Goal: Task Accomplishment & Management: Manage account settings

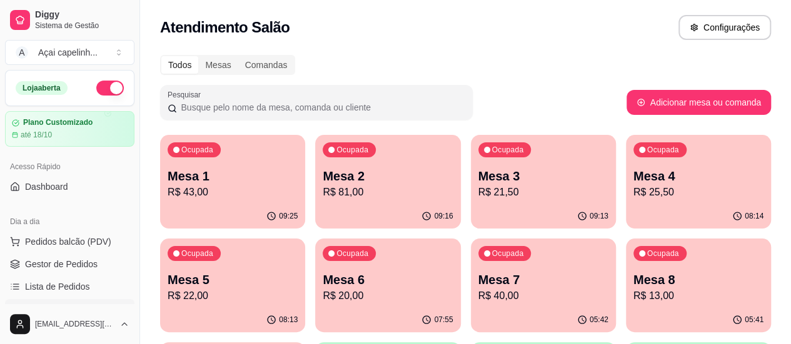
click at [226, 183] on p "Mesa 1" at bounding box center [233, 177] width 130 height 18
click at [332, 184] on div "Mesa 2 R$ 81,00" at bounding box center [388, 184] width 130 height 33
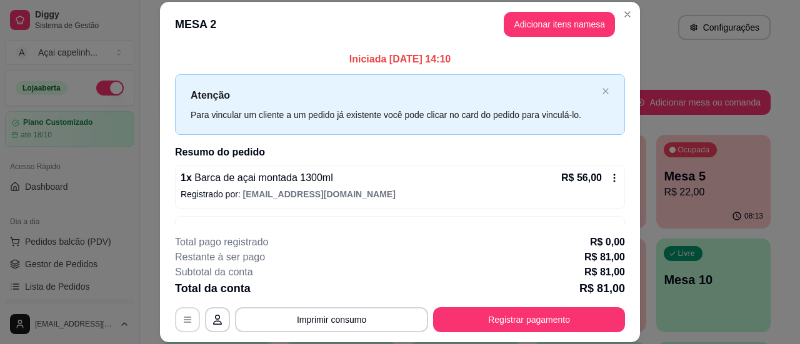
click at [183, 325] on icon "button" at bounding box center [188, 320] width 10 height 10
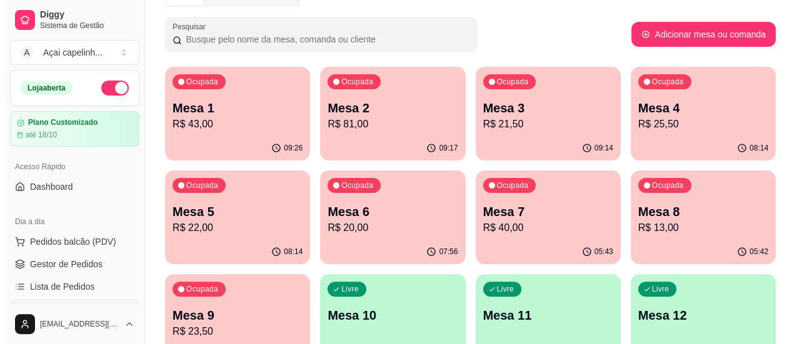
scroll to position [125, 0]
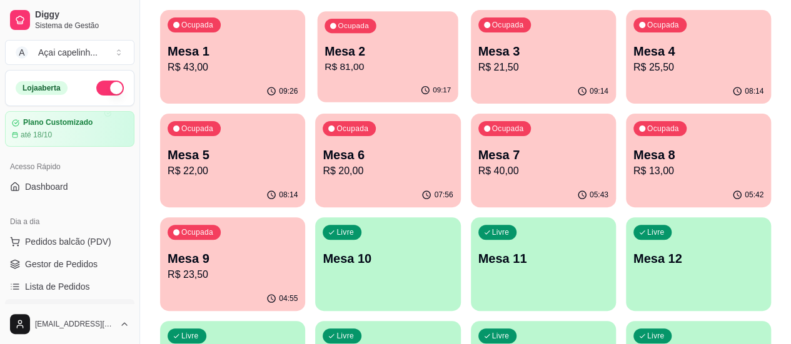
click at [332, 77] on div "Ocupada Mesa 2 R$ 81,00" at bounding box center [388, 45] width 141 height 68
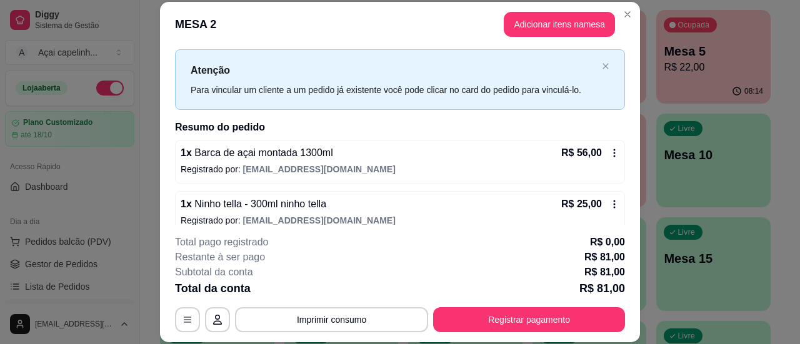
scroll to position [38, 0]
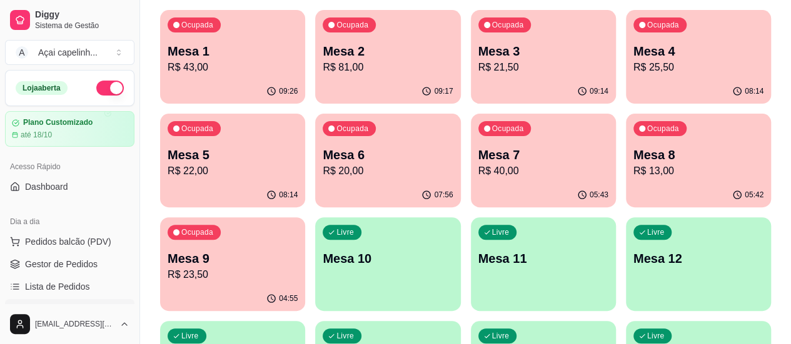
click at [305, 218] on div "Ocupada Mesa 9 R$ 23,50" at bounding box center [232, 252] width 145 height 69
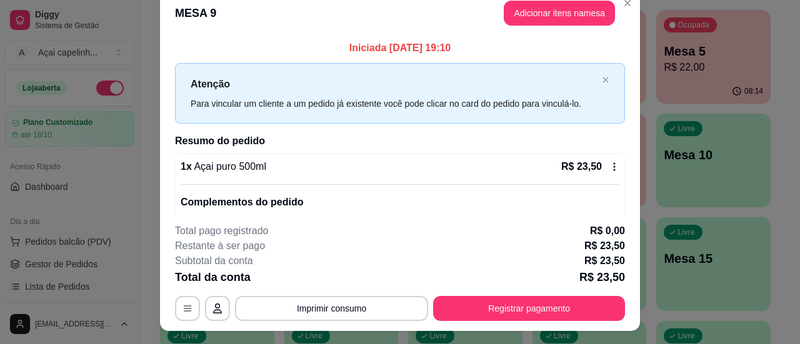
scroll to position [0, 0]
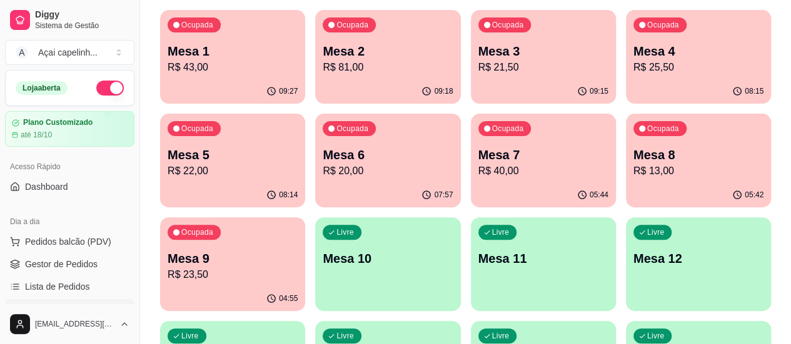
click at [298, 268] on p "R$ 23,50" at bounding box center [233, 275] width 130 height 15
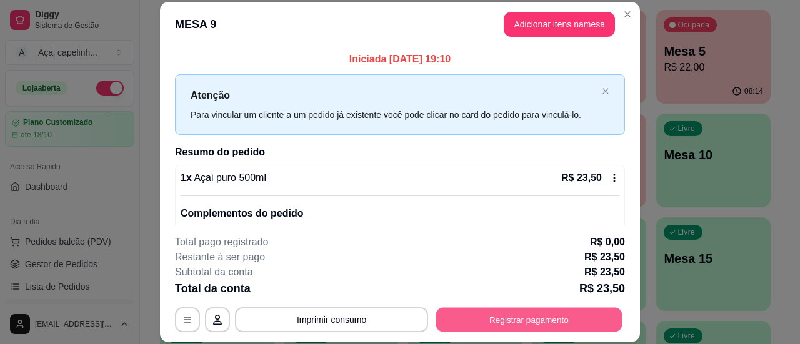
click at [537, 324] on button "Registrar pagamento" at bounding box center [529, 320] width 186 height 24
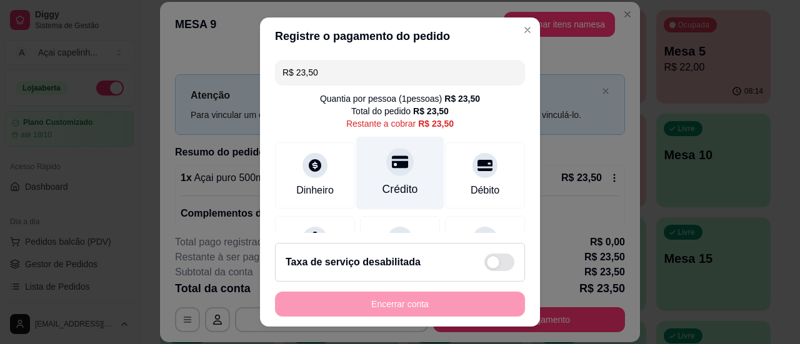
click at [410, 187] on div "Crédito" at bounding box center [400, 172] width 88 height 73
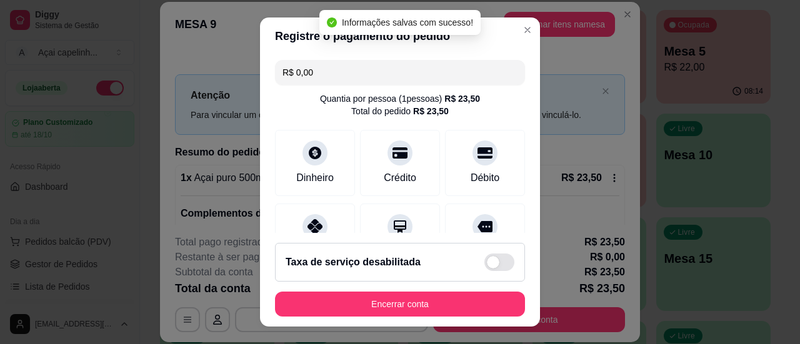
type input "R$ 0,00"
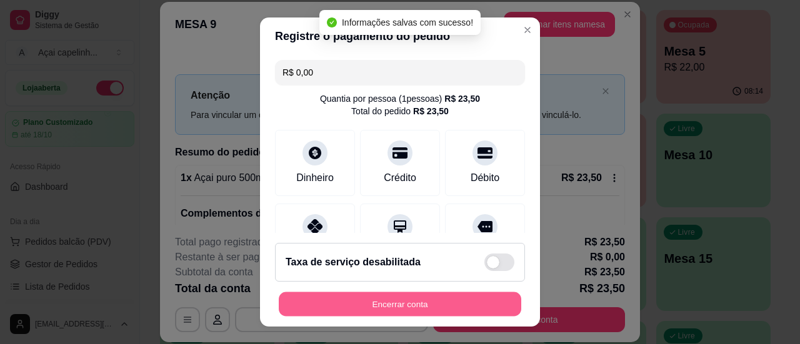
click at [418, 299] on button "Encerrar conta" at bounding box center [400, 305] width 243 height 24
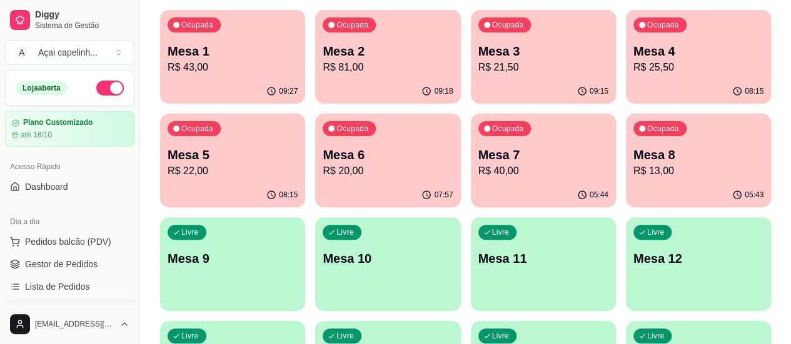
click at [315, 181] on div "Ocupada Mesa 6 R$ 20,00" at bounding box center [387, 148] width 145 height 69
click at [478, 168] on p "R$ 40,00" at bounding box center [543, 171] width 130 height 15
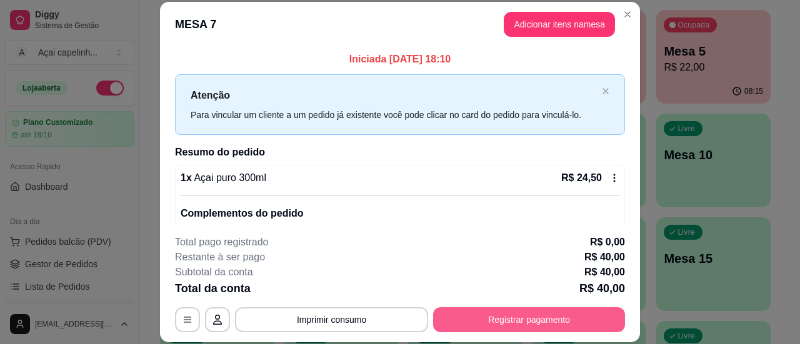
click at [514, 318] on button "Registrar pagamento" at bounding box center [529, 320] width 192 height 25
click at [508, 316] on button "Registrar pagamento" at bounding box center [529, 320] width 186 height 24
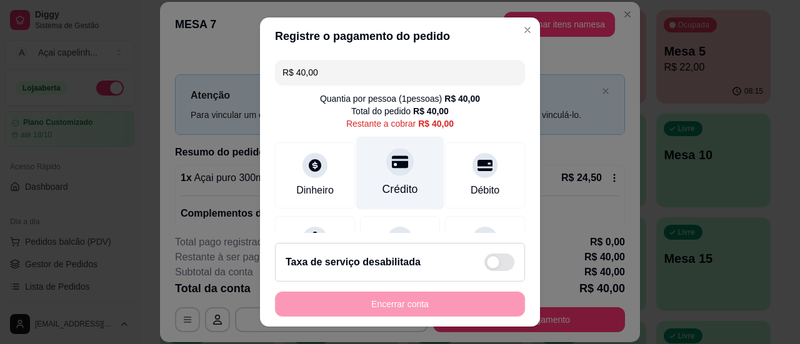
click at [408, 181] on div "Crédito" at bounding box center [400, 172] width 88 height 73
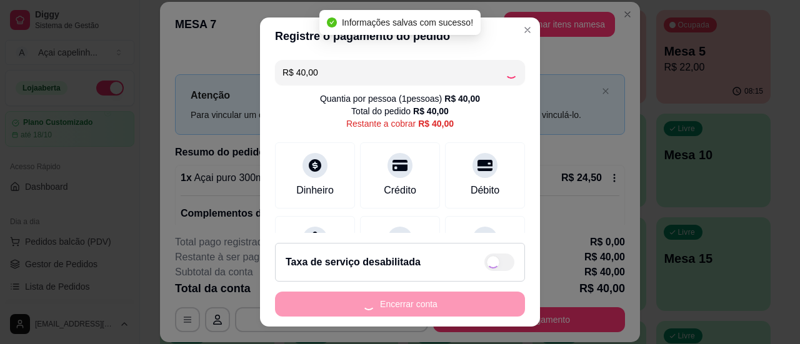
type input "R$ 0,00"
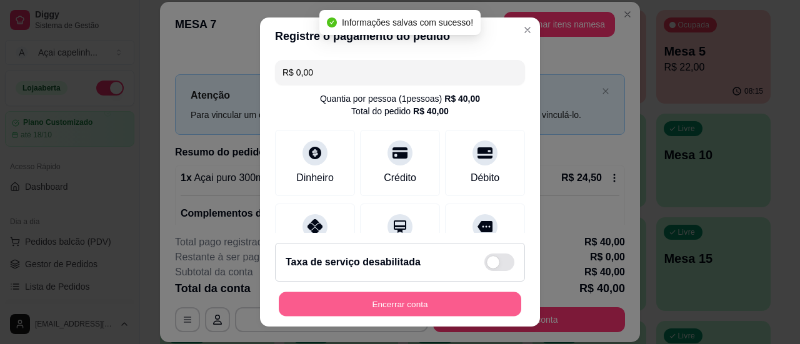
click at [450, 301] on button "Encerrar conta" at bounding box center [400, 305] width 243 height 24
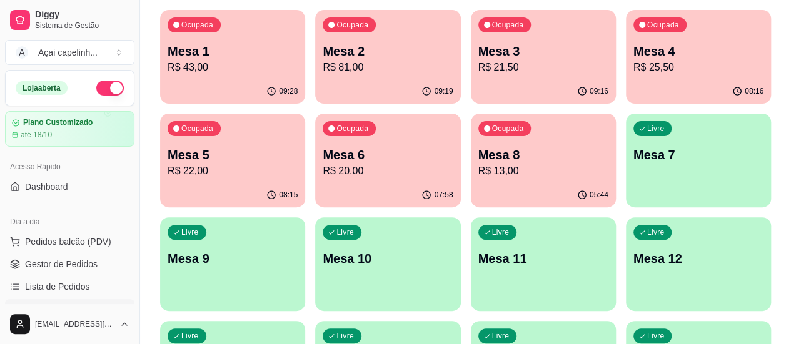
click at [478, 164] on p "R$ 13,00" at bounding box center [543, 171] width 130 height 15
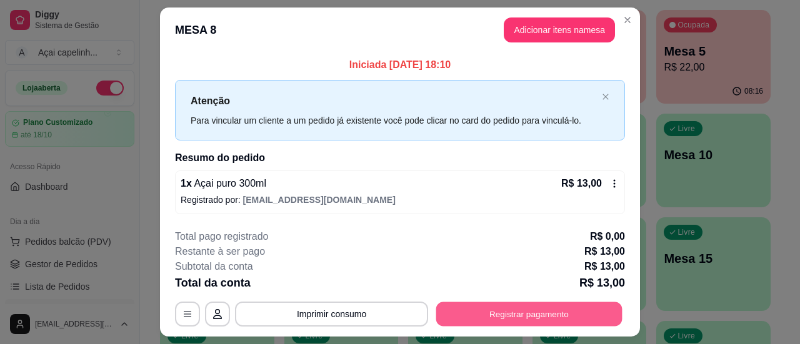
click at [507, 311] on button "Registrar pagamento" at bounding box center [529, 315] width 186 height 24
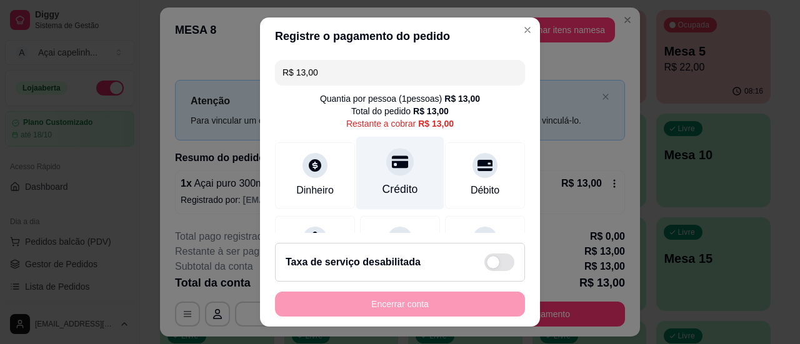
scroll to position [63, 0]
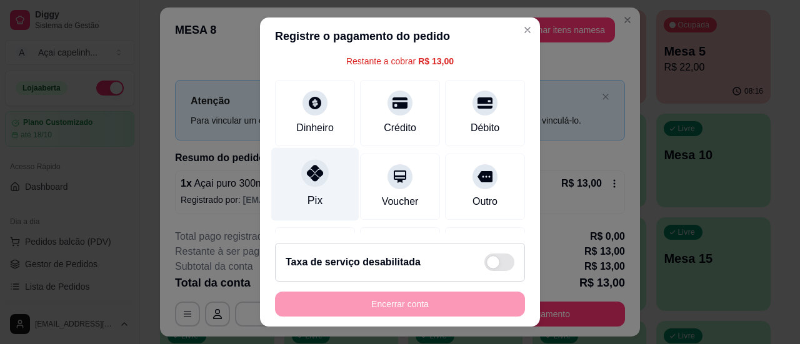
click at [318, 186] on div "Pix" at bounding box center [315, 184] width 88 height 73
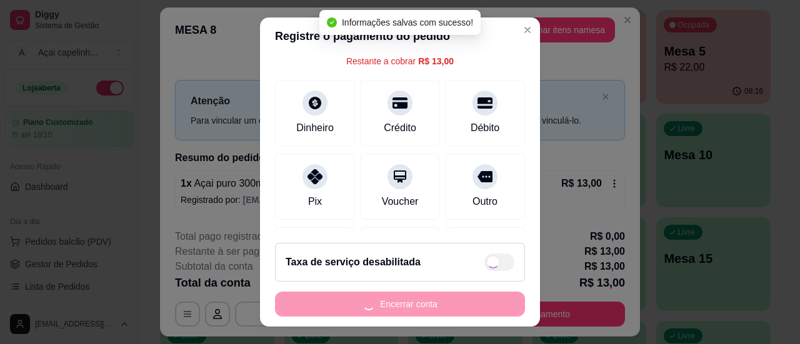
type input "R$ 0,00"
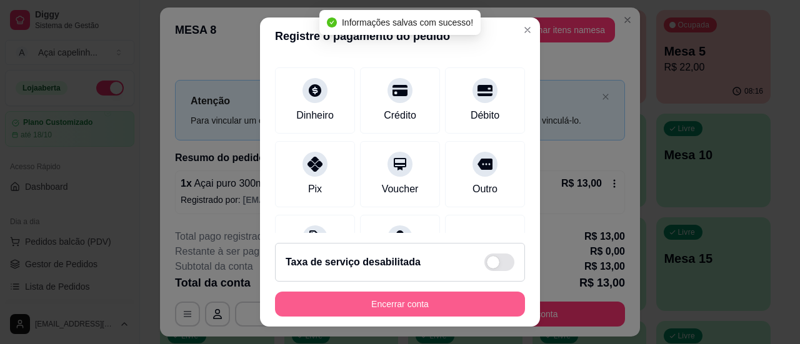
click at [403, 303] on button "Encerrar conta" at bounding box center [400, 304] width 250 height 25
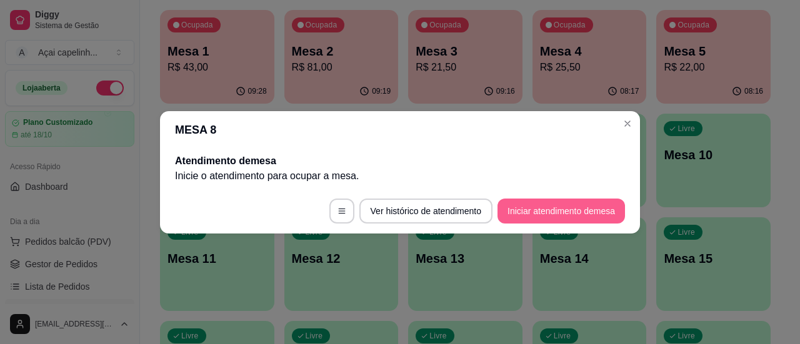
click at [551, 213] on button "Iniciar atendimento de mesa" at bounding box center [562, 211] width 128 height 25
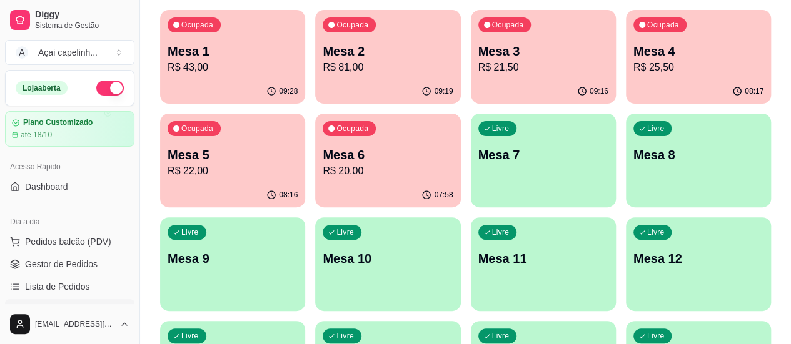
click at [323, 167] on p "R$ 20,00" at bounding box center [388, 171] width 130 height 15
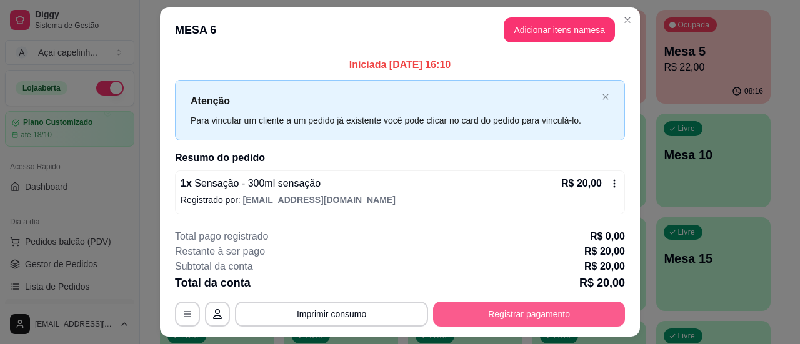
click at [520, 307] on button "Registrar pagamento" at bounding box center [529, 314] width 192 height 25
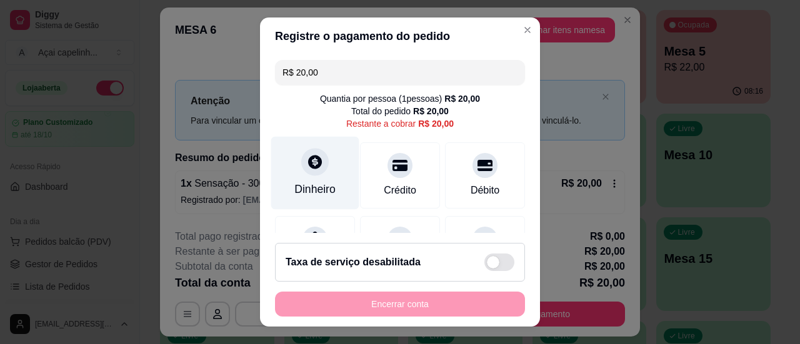
click at [314, 176] on div "Dinheiro" at bounding box center [315, 172] width 88 height 73
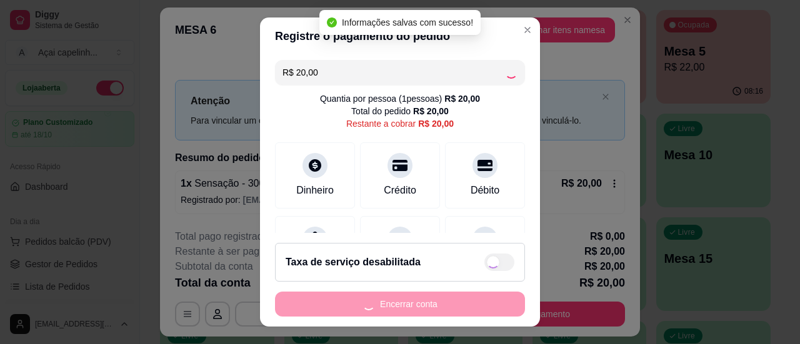
type input "R$ 0,00"
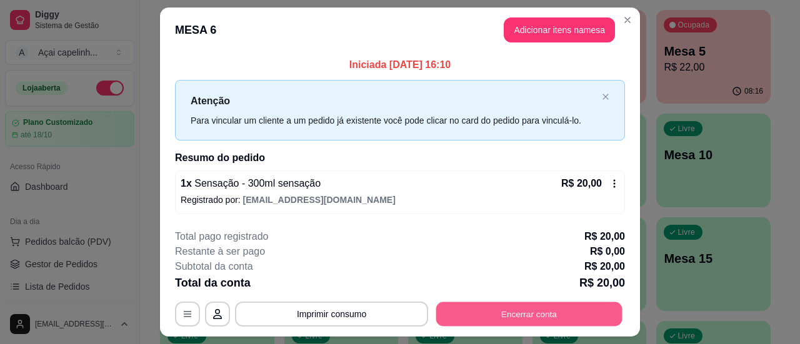
click at [518, 312] on button "Encerrar conta" at bounding box center [529, 315] width 186 height 24
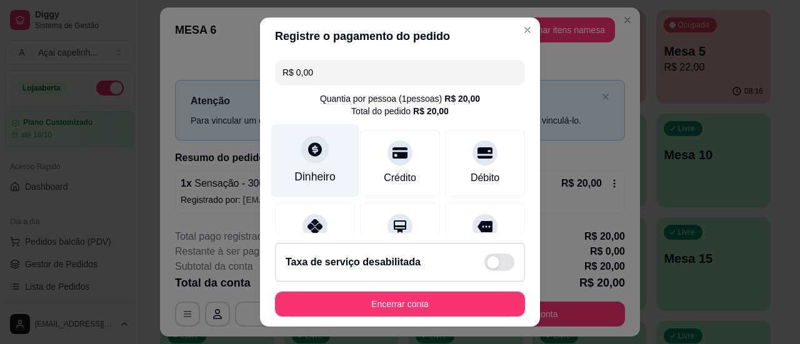
click at [311, 176] on div "Dinheiro" at bounding box center [314, 177] width 41 height 16
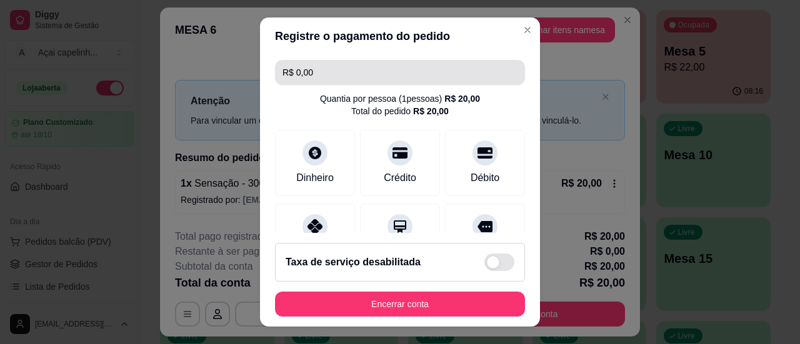
click at [428, 76] on input "R$ 0,00" at bounding box center [400, 72] width 235 height 25
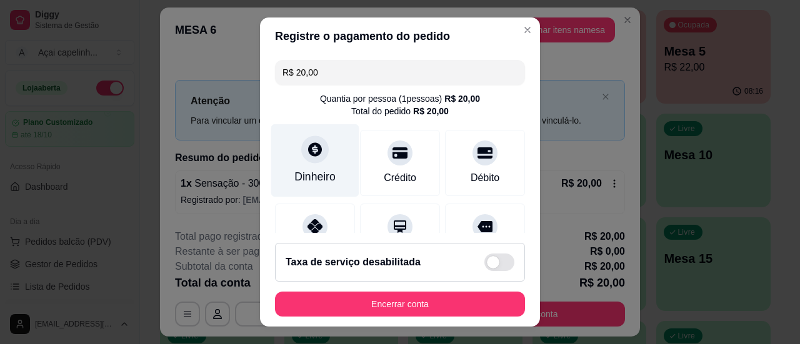
click at [306, 173] on div "Dinheiro" at bounding box center [314, 177] width 41 height 16
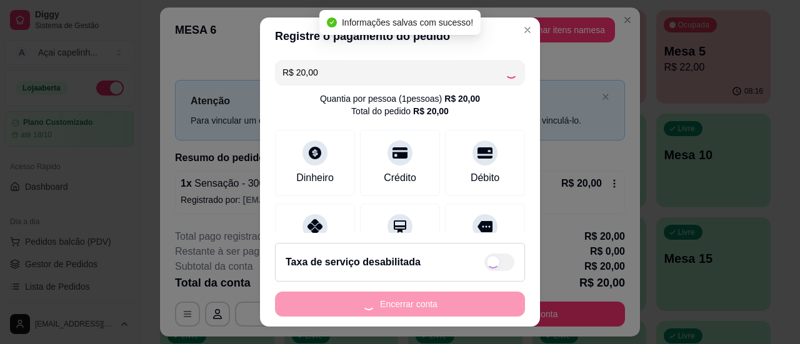
type input "-R$ 20,00"
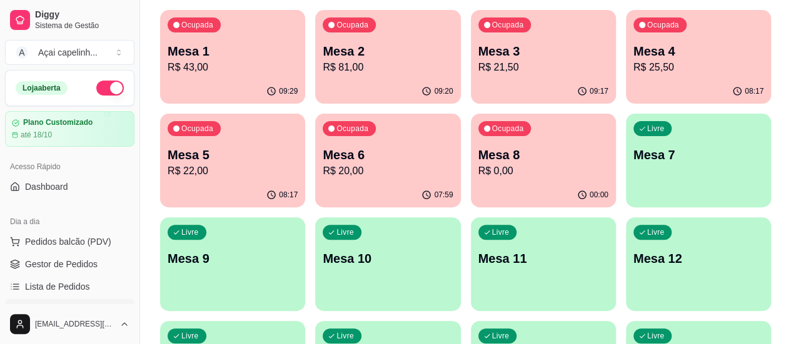
click at [478, 163] on p "Mesa 8" at bounding box center [543, 155] width 130 height 18
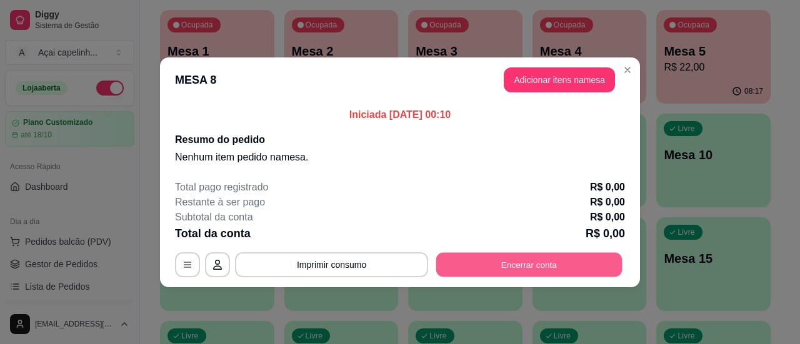
click at [483, 263] on button "Encerrar conta" at bounding box center [529, 265] width 186 height 24
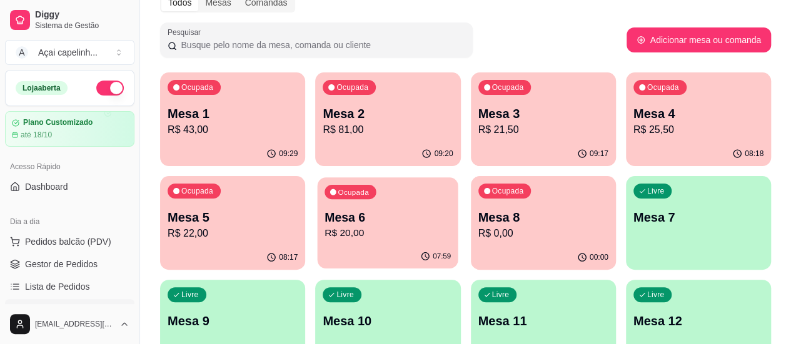
click at [324, 211] on p "Mesa 6" at bounding box center [387, 217] width 126 height 17
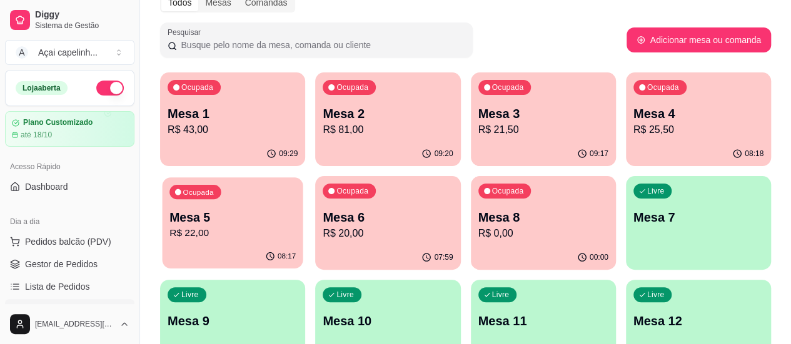
click at [303, 178] on div "Ocupada Mesa 5 R$ 22,00" at bounding box center [232, 212] width 141 height 68
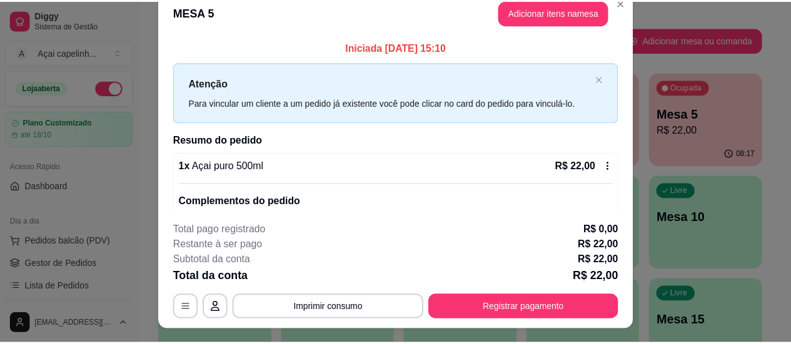
scroll to position [0, 0]
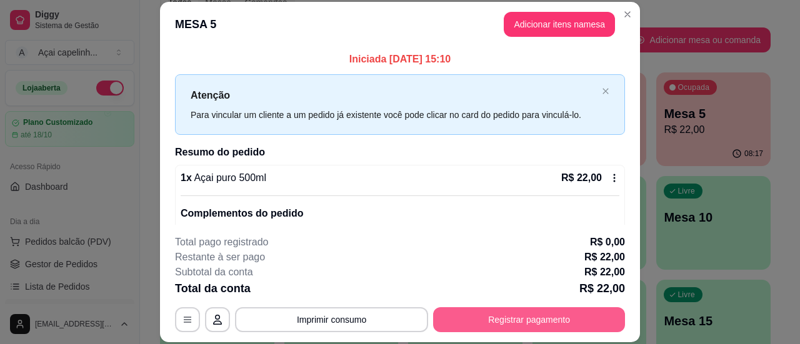
click at [466, 311] on button "Registrar pagamento" at bounding box center [529, 320] width 192 height 25
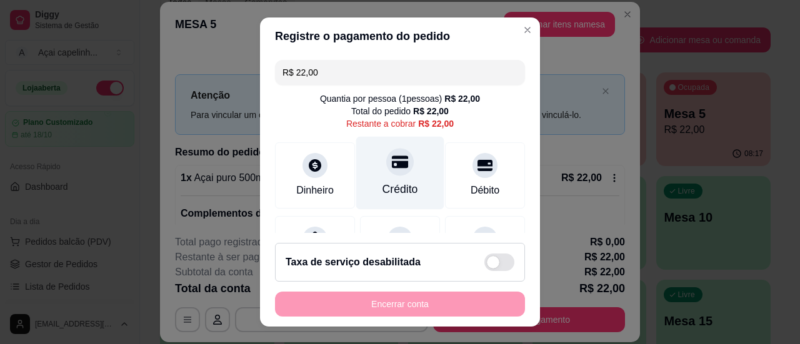
click at [398, 185] on div "Crédito" at bounding box center [401, 189] width 36 height 16
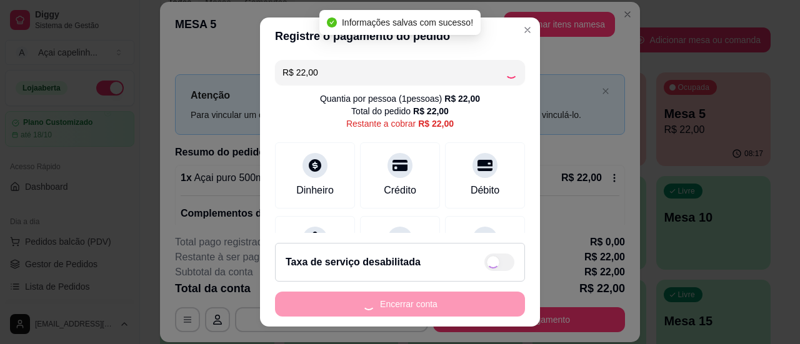
type input "R$ 0,00"
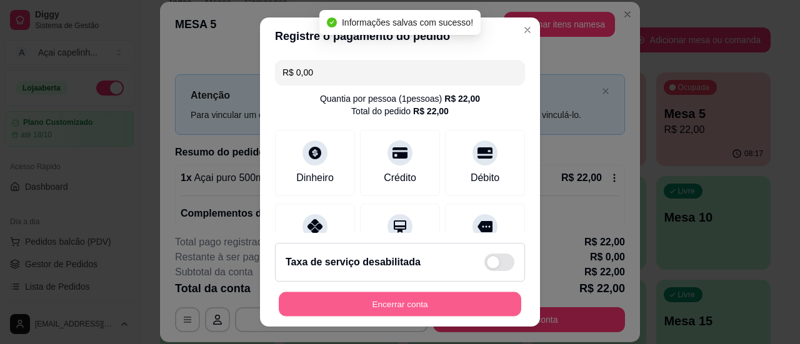
click at [421, 300] on button "Encerrar conta" at bounding box center [400, 305] width 243 height 24
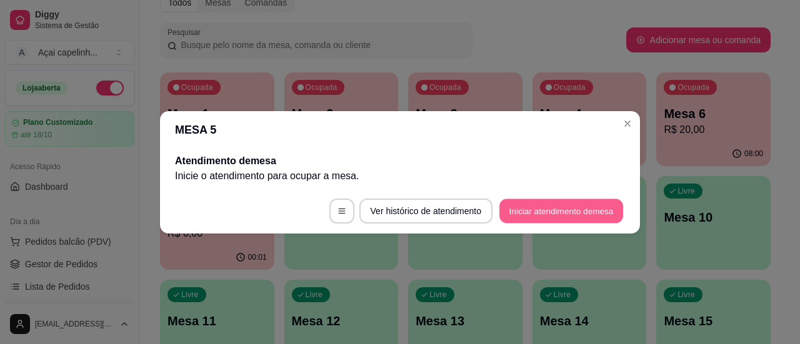
click at [550, 216] on button "Iniciar atendimento de mesa" at bounding box center [562, 211] width 124 height 24
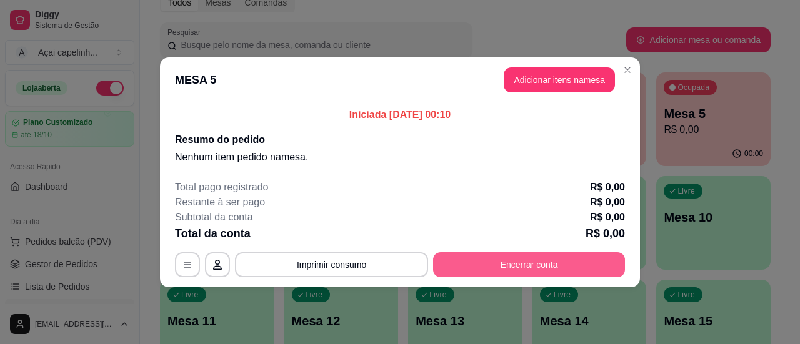
click at [519, 267] on button "Encerrar conta" at bounding box center [529, 265] width 192 height 25
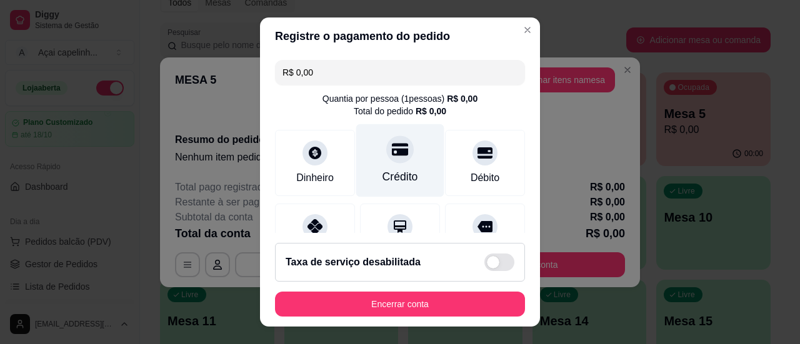
click at [396, 163] on div "Crédito" at bounding box center [400, 160] width 88 height 73
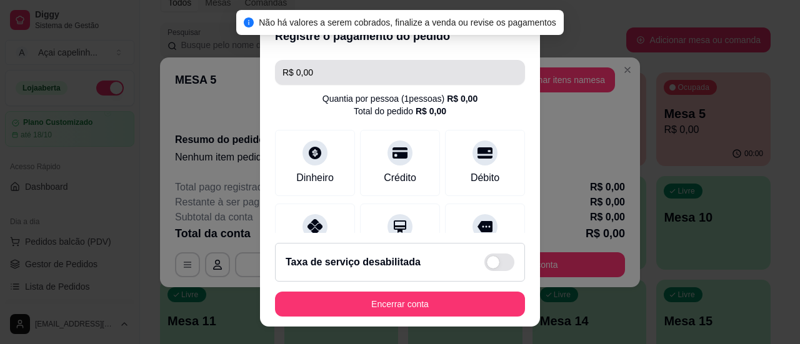
click at [351, 74] on input "R$ 0,00" at bounding box center [400, 72] width 235 height 25
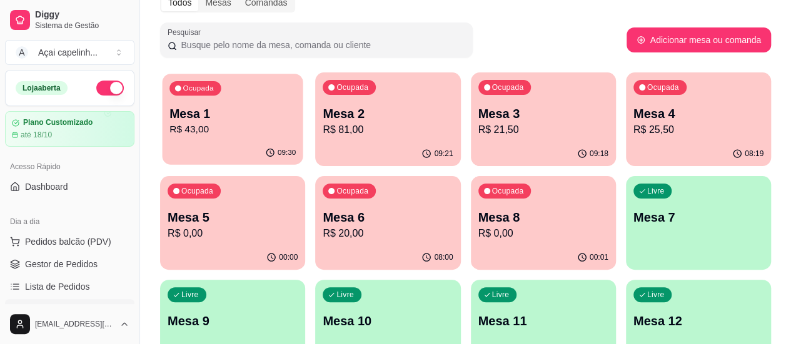
click at [228, 119] on p "Mesa 1" at bounding box center [232, 114] width 126 height 17
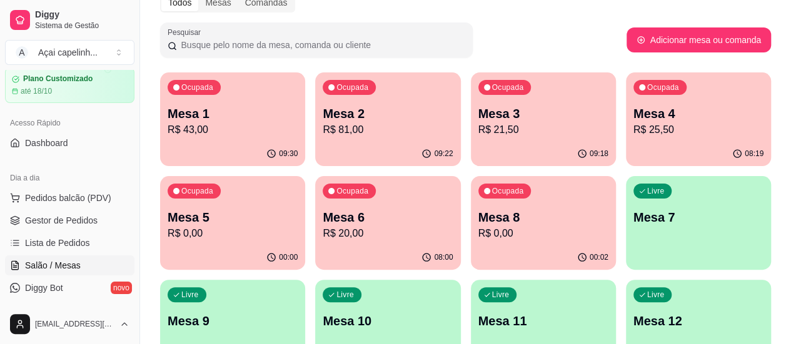
scroll to position [63, 0]
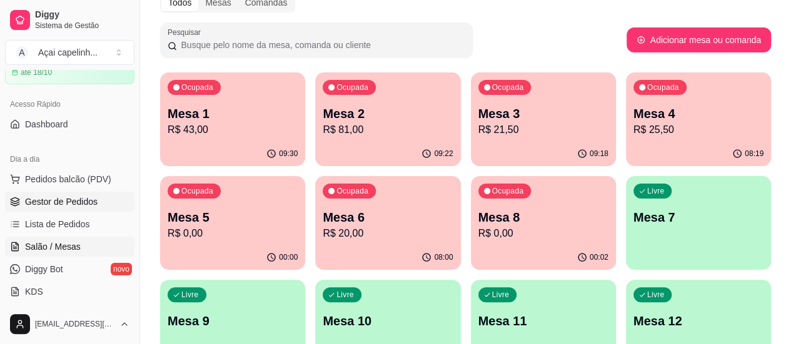
click at [75, 198] on span "Gestor de Pedidos" at bounding box center [61, 202] width 73 height 13
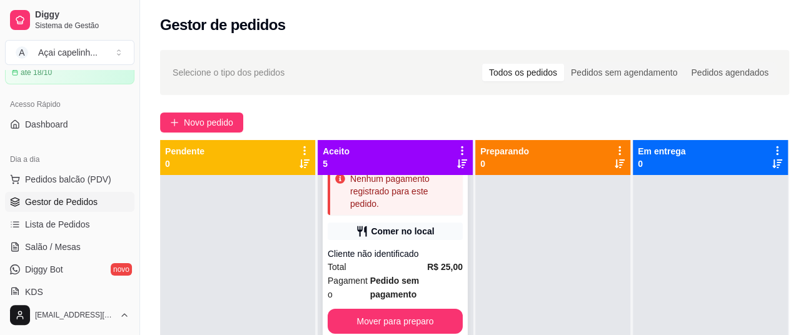
scroll to position [125, 0]
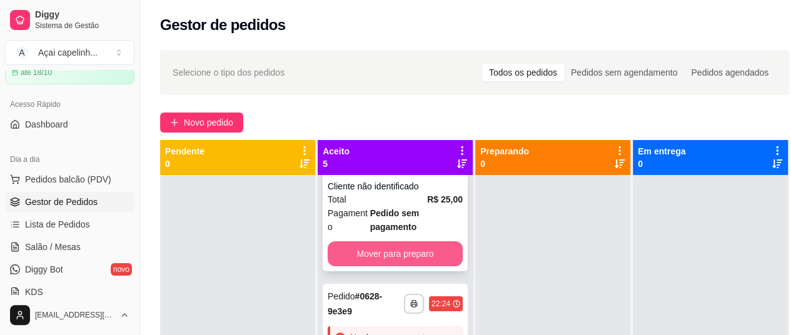
click at [398, 251] on button "Mover para preparo" at bounding box center [395, 253] width 135 height 25
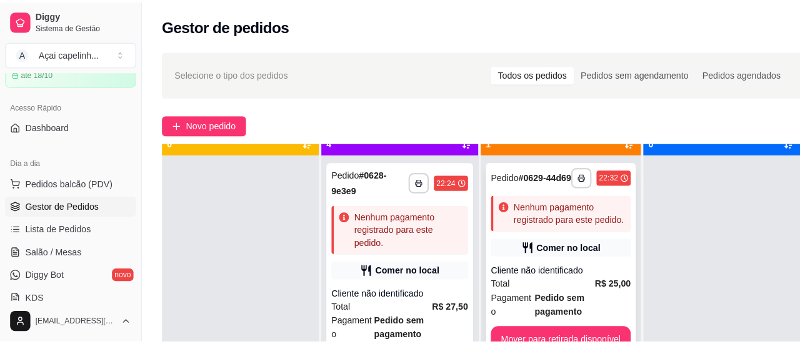
scroll to position [35, 0]
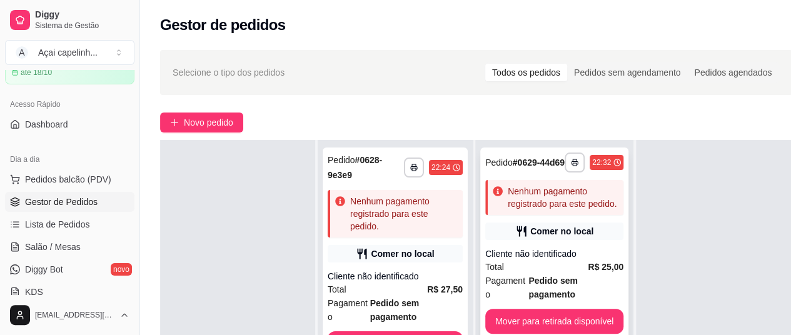
click at [565, 215] on div "Nenhum pagamento registrado para este pedido." at bounding box center [554, 197] width 138 height 35
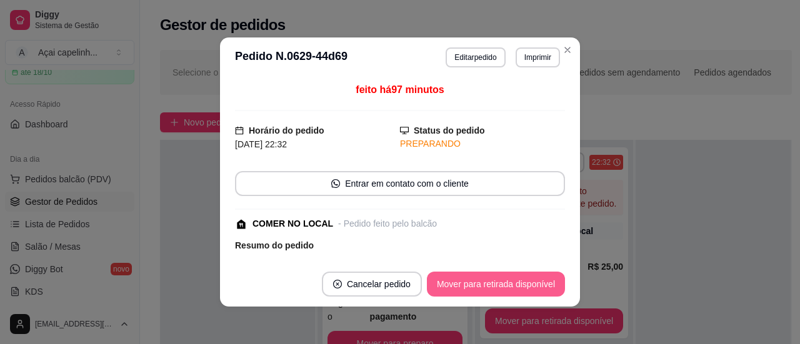
click at [481, 278] on button "Mover para retirada disponível" at bounding box center [496, 284] width 138 height 25
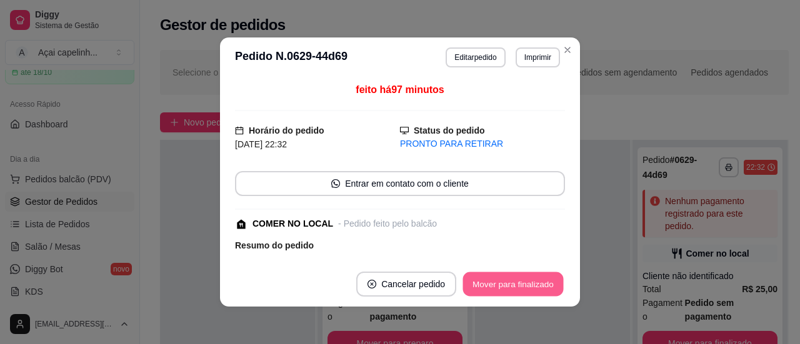
click at [492, 279] on button "Mover para finalizado" at bounding box center [513, 285] width 101 height 24
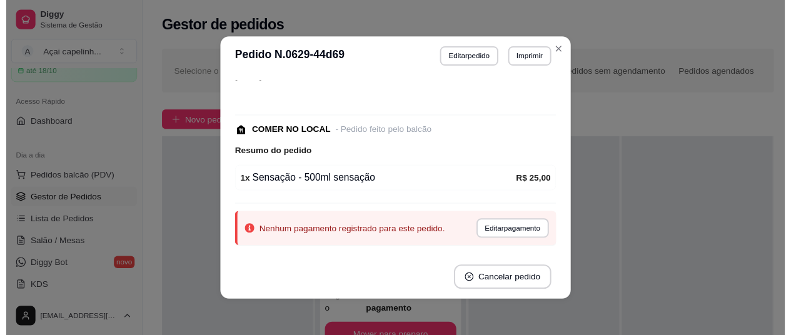
scroll to position [66, 0]
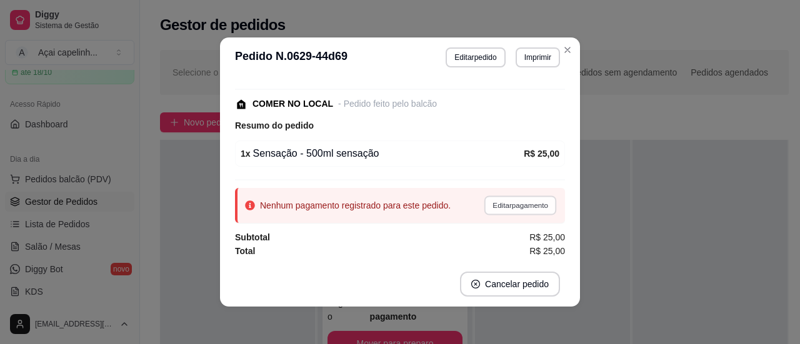
click at [516, 202] on button "Editar pagamento" at bounding box center [520, 205] width 73 height 19
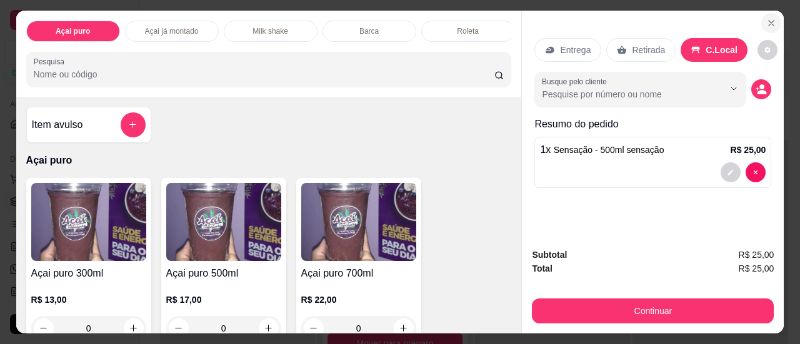
click at [766, 18] on icon "Close" at bounding box center [771, 23] width 10 height 10
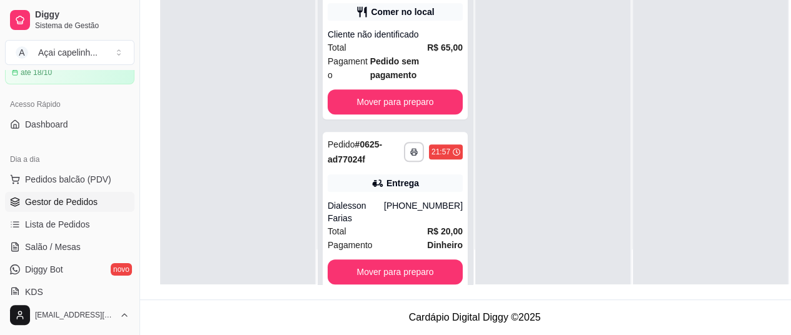
scroll to position [200, 0]
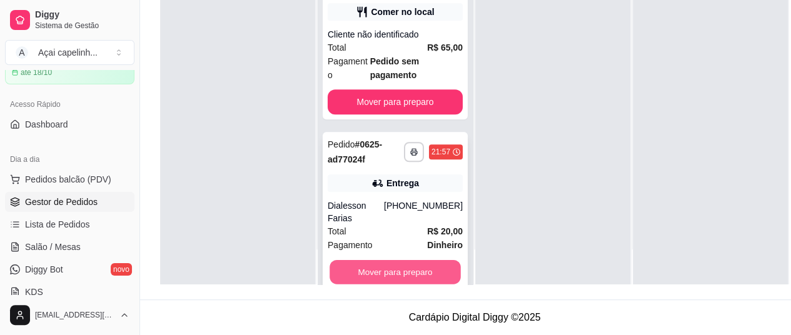
click at [393, 260] on button "Mover para preparo" at bounding box center [394, 272] width 131 height 24
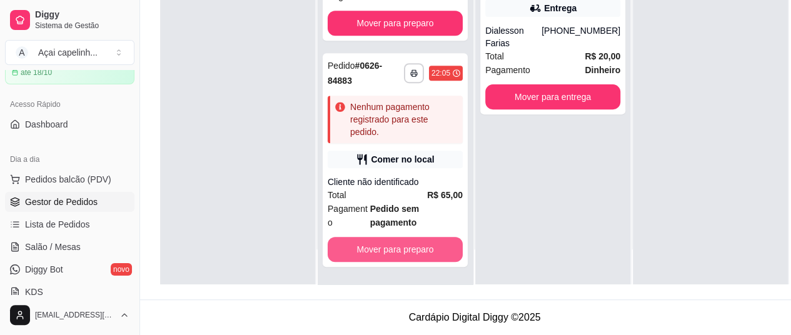
scroll to position [278, 0]
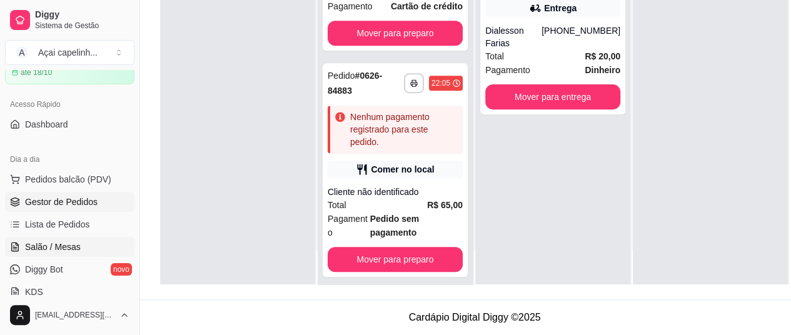
click at [76, 244] on span "Salão / Mesas" at bounding box center [53, 247] width 56 height 13
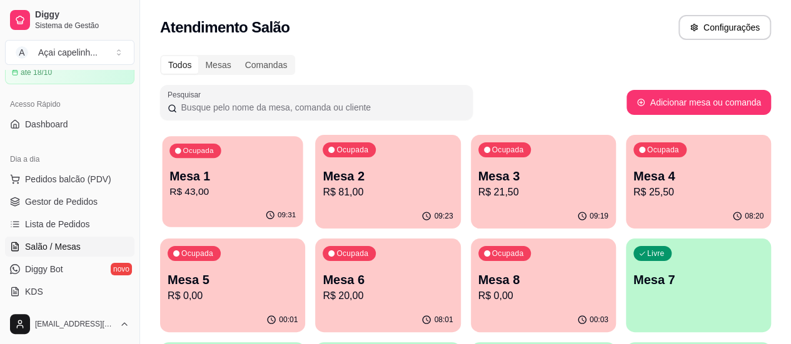
click at [248, 185] on p "R$ 43,00" at bounding box center [232, 192] width 126 height 14
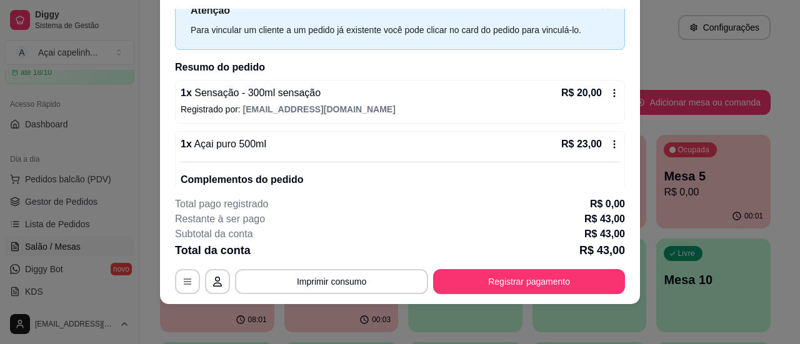
scroll to position [63, 0]
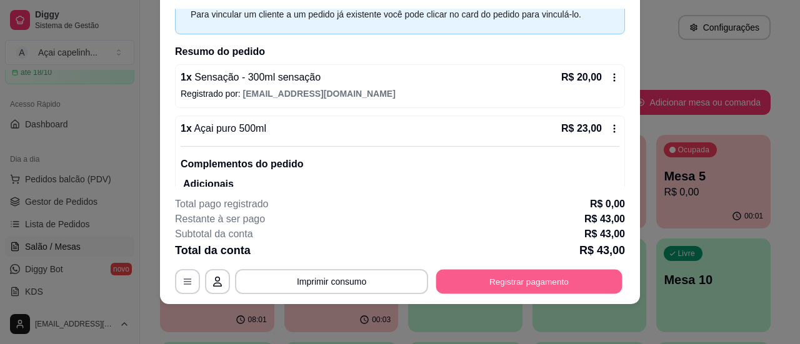
click at [528, 284] on button "Registrar pagamento" at bounding box center [529, 282] width 186 height 24
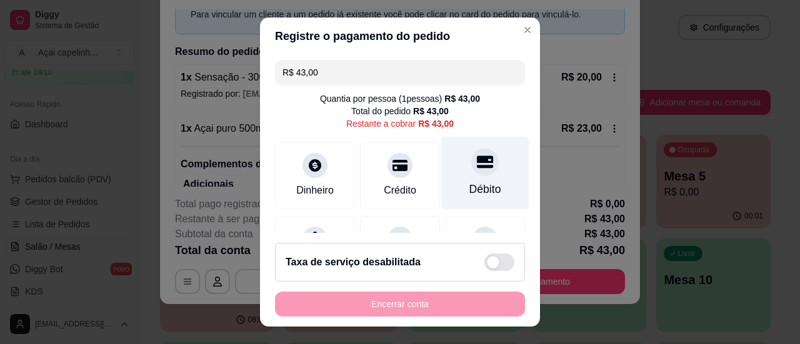
click at [477, 164] on icon at bounding box center [485, 162] width 16 height 16
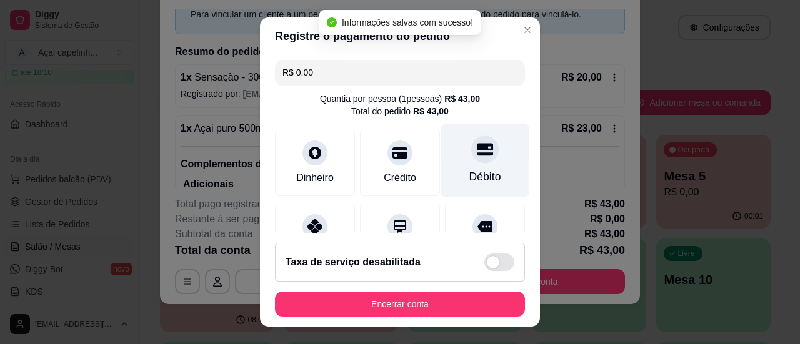
type input "R$ 0,00"
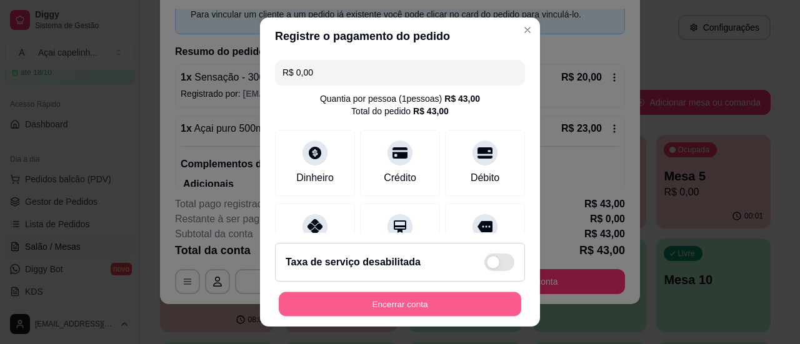
click at [396, 300] on button "Encerrar conta" at bounding box center [400, 305] width 243 height 24
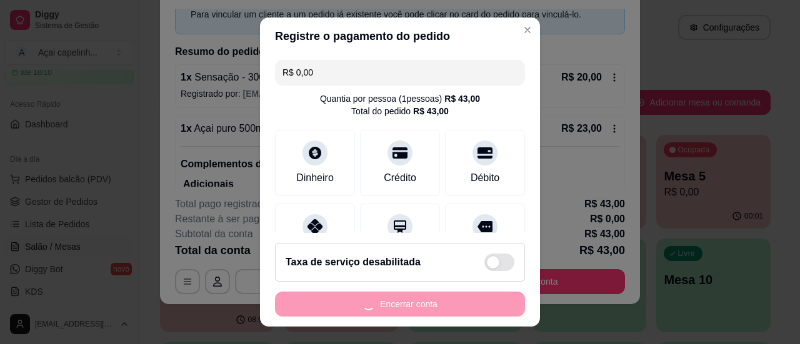
click at [396, 300] on div "Encerrar conta" at bounding box center [400, 304] width 250 height 25
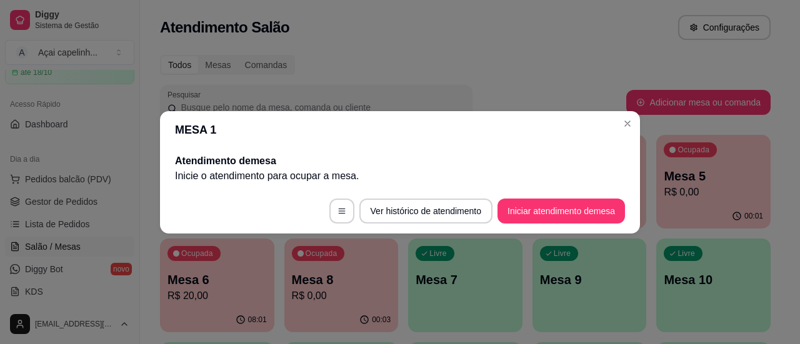
scroll to position [0, 0]
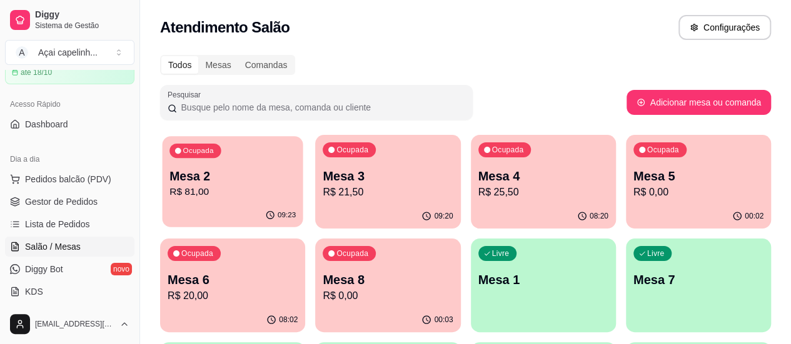
click at [225, 183] on p "Mesa 2" at bounding box center [232, 176] width 126 height 17
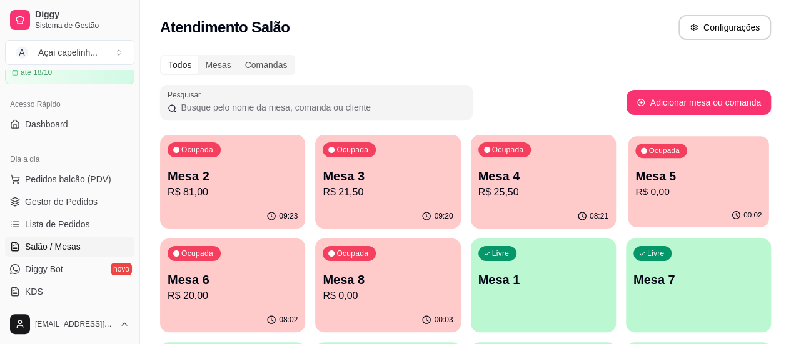
click at [635, 176] on p "Mesa 5" at bounding box center [698, 176] width 126 height 17
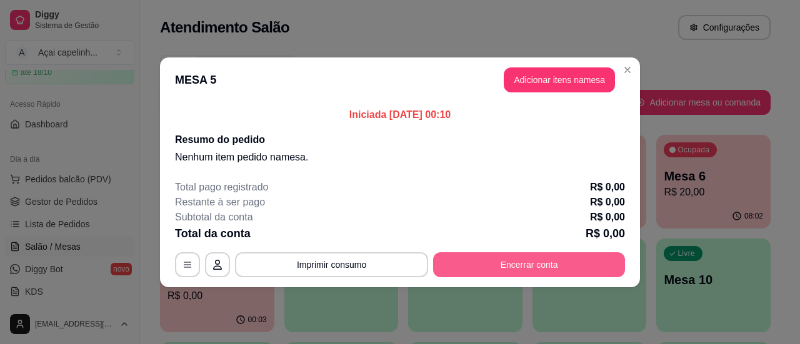
click at [560, 259] on button "Encerrar conta" at bounding box center [529, 265] width 192 height 25
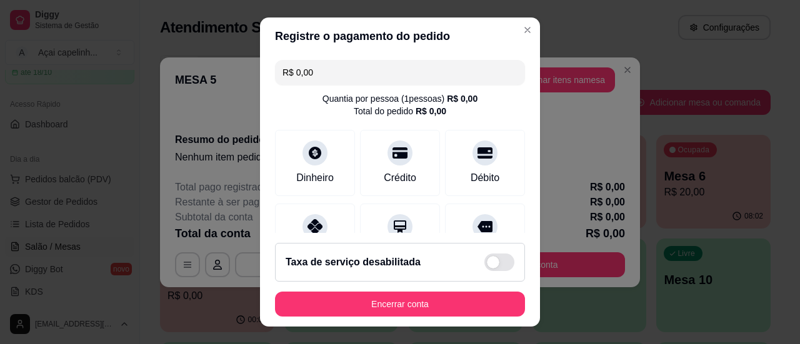
click at [400, 83] on input "R$ 0,00" at bounding box center [400, 72] width 235 height 25
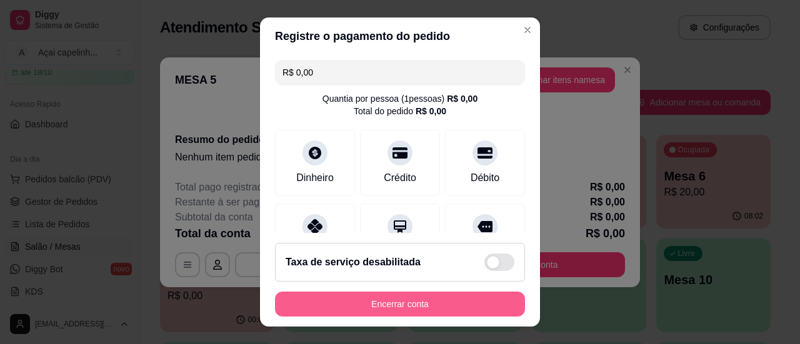
click at [396, 316] on button "Encerrar conta" at bounding box center [400, 304] width 250 height 25
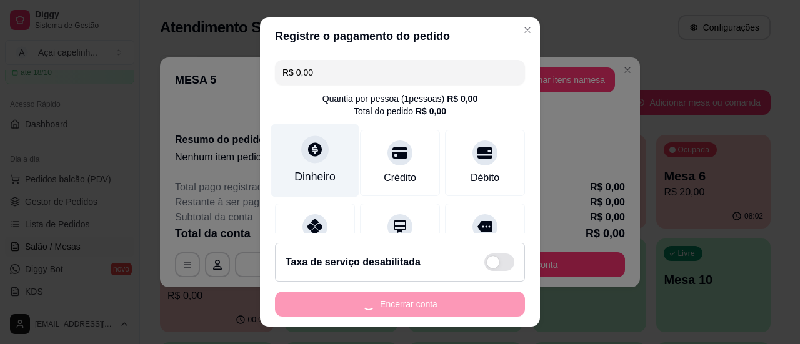
click at [319, 169] on div "Dinheiro" at bounding box center [314, 177] width 41 height 16
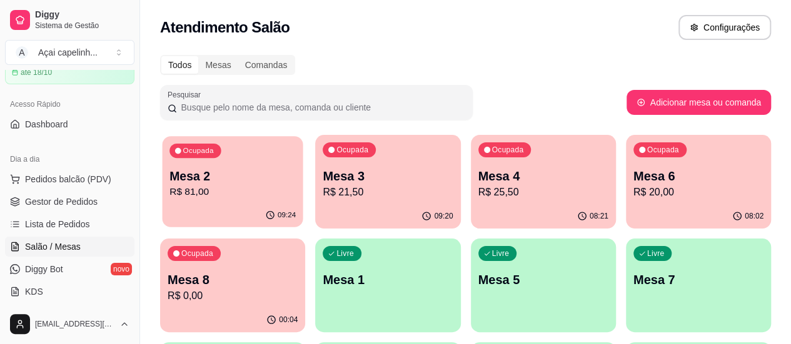
click at [241, 176] on p "Mesa 2" at bounding box center [232, 176] width 126 height 17
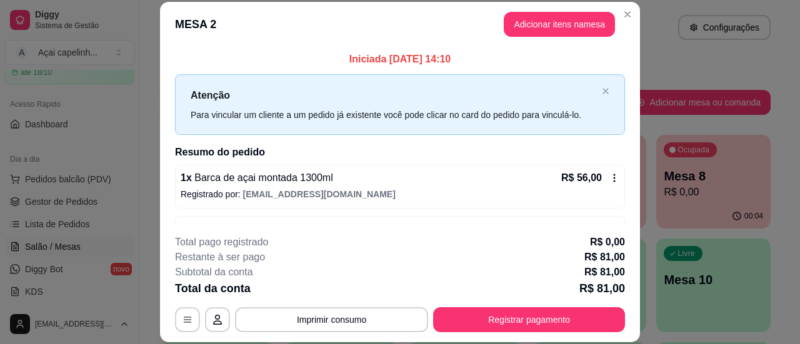
scroll to position [38, 0]
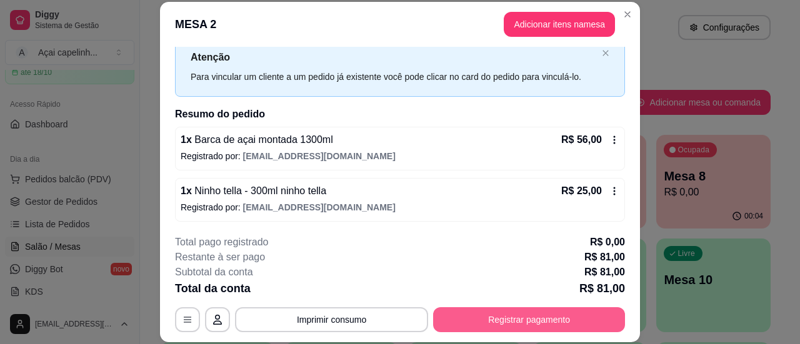
click at [470, 323] on button "Registrar pagamento" at bounding box center [529, 320] width 192 height 25
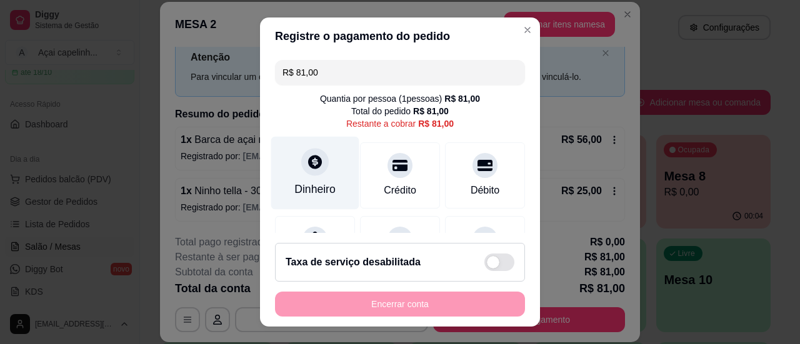
click at [309, 169] on div at bounding box center [315, 162] width 28 height 28
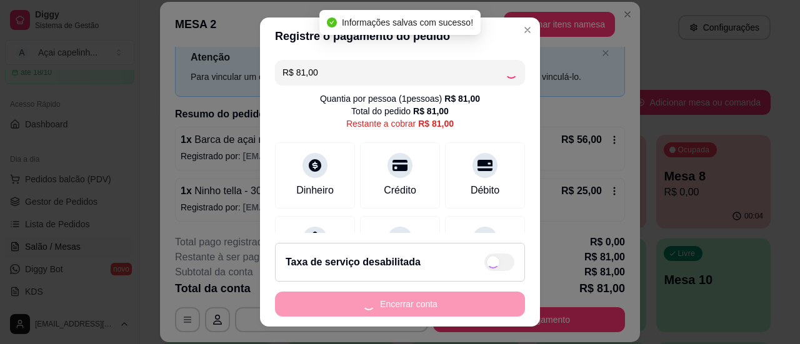
type input "R$ 0,00"
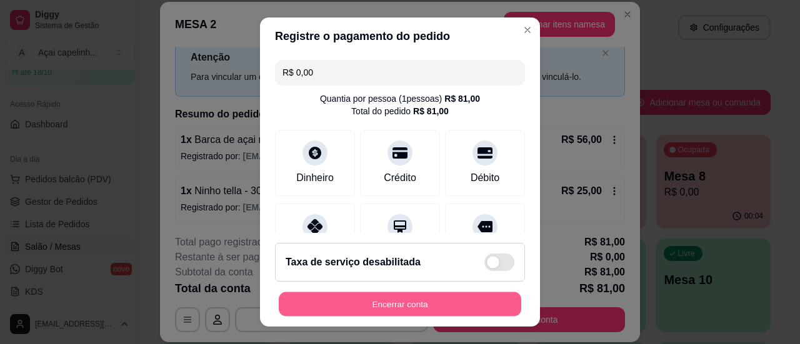
click at [408, 308] on button "Encerrar conta" at bounding box center [400, 305] width 243 height 24
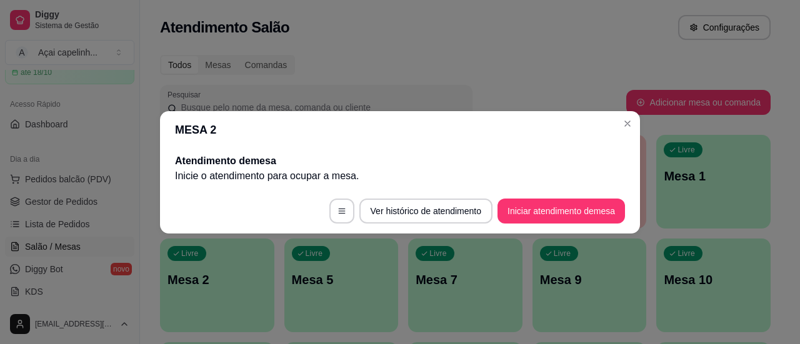
scroll to position [0, 0]
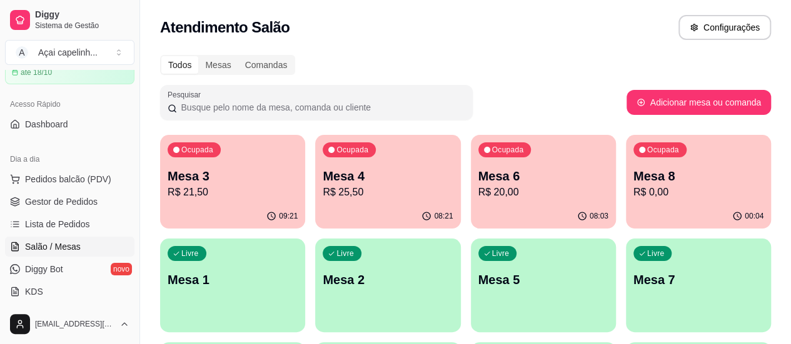
click at [212, 190] on p "R$ 21,50" at bounding box center [233, 192] width 130 height 15
click at [478, 191] on p "R$ 20,00" at bounding box center [543, 192] width 130 height 15
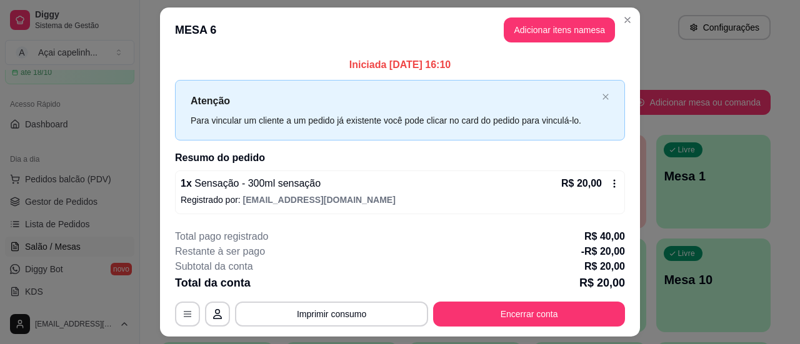
scroll to position [32, 0]
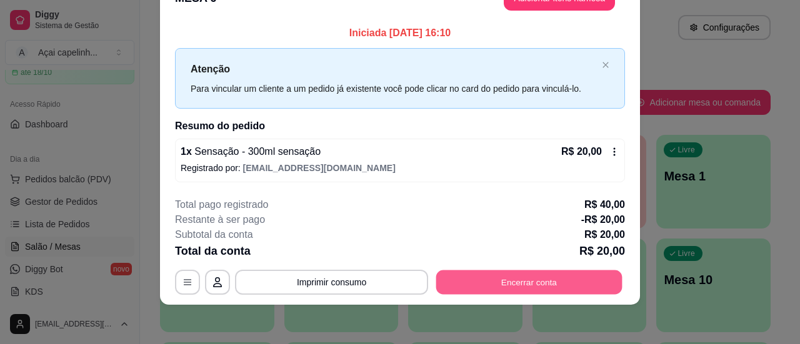
click at [563, 281] on button "Encerrar conta" at bounding box center [529, 283] width 186 height 24
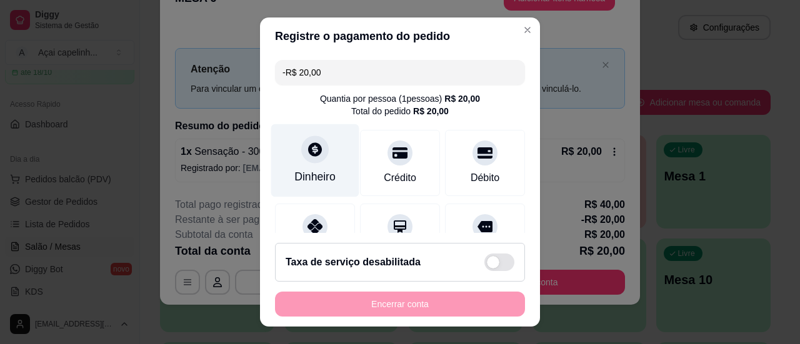
click at [328, 151] on div "Dinheiro" at bounding box center [315, 160] width 88 height 73
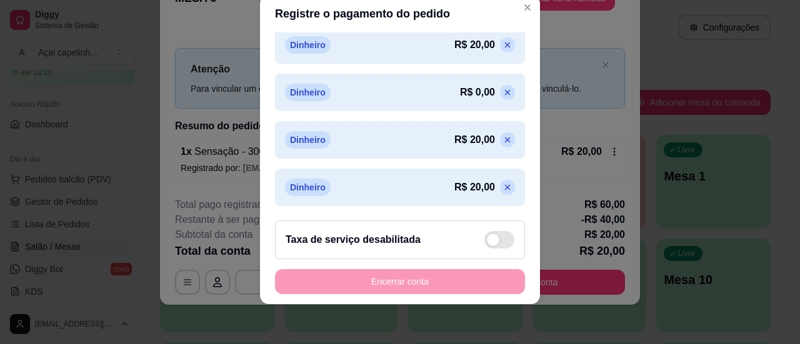
scroll to position [23, 0]
click at [503, 189] on icon at bounding box center [508, 188] width 10 height 10
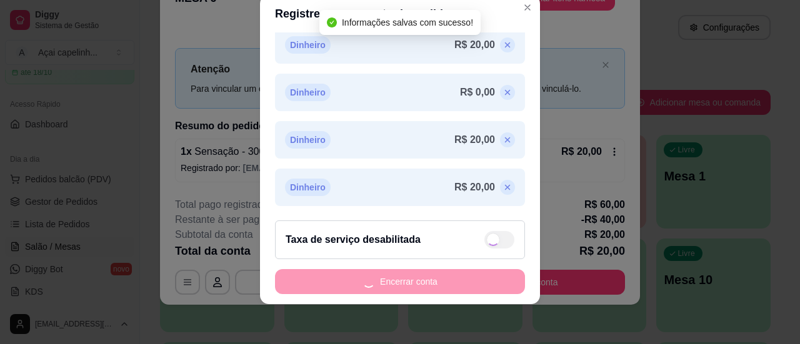
scroll to position [288, 0]
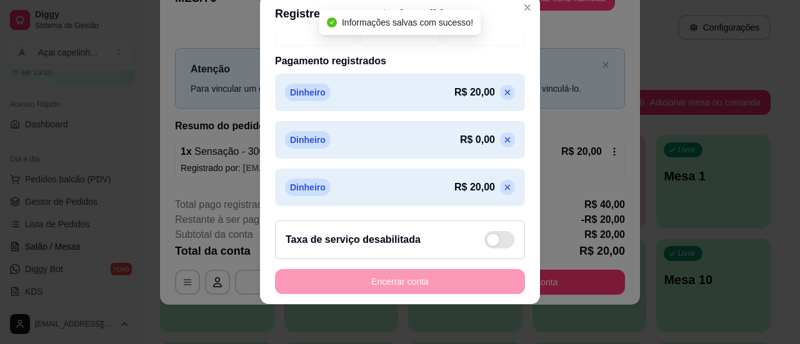
click at [503, 186] on icon at bounding box center [508, 188] width 10 height 10
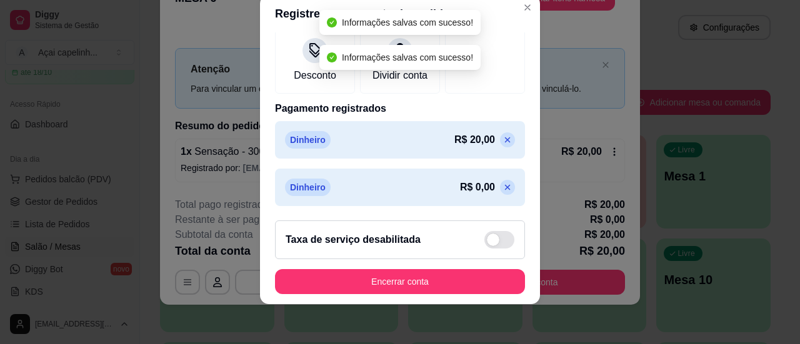
type input "R$ 0,00"
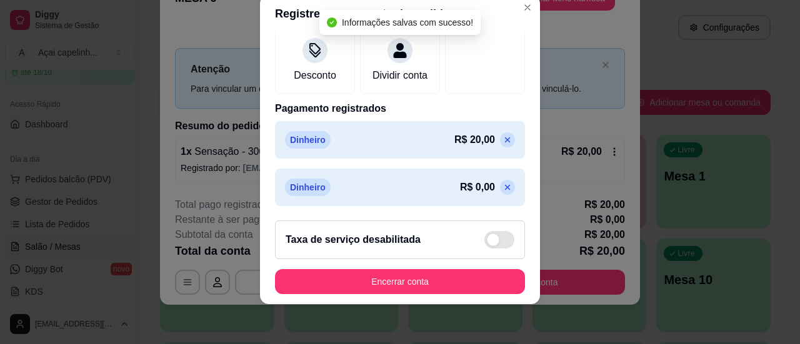
click at [505, 184] on icon at bounding box center [508, 187] width 6 height 6
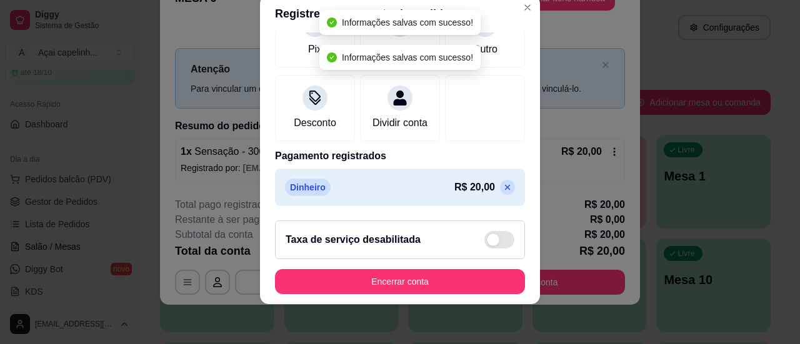
scroll to position [193, 0]
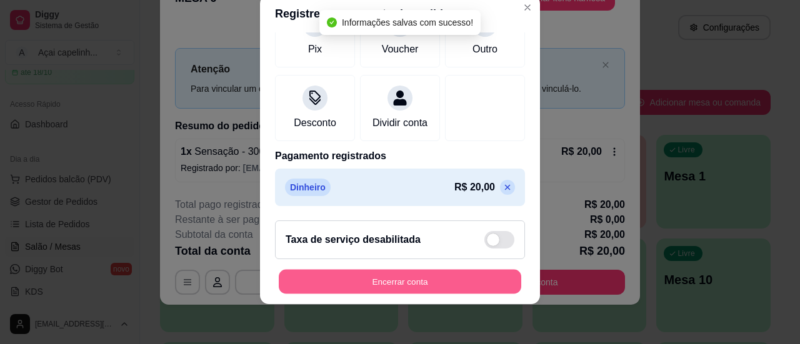
click at [454, 279] on button "Encerrar conta" at bounding box center [400, 282] width 243 height 24
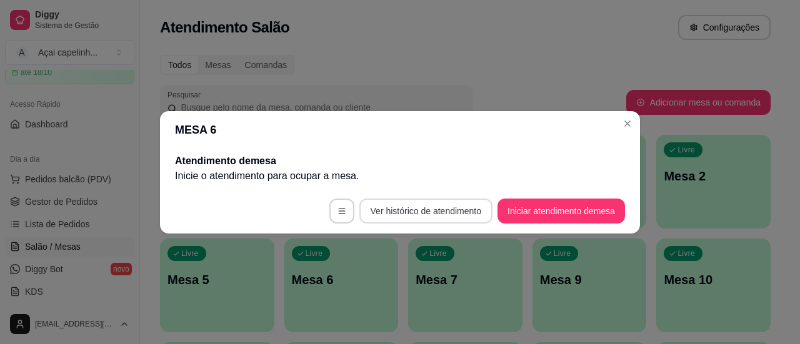
scroll to position [0, 0]
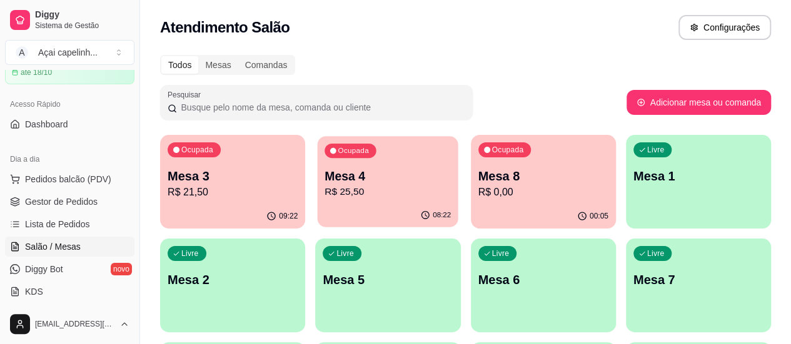
click at [355, 187] on p "R$ 25,50" at bounding box center [387, 192] width 126 height 14
click at [349, 198] on p "R$ 25,50" at bounding box center [388, 192] width 130 height 15
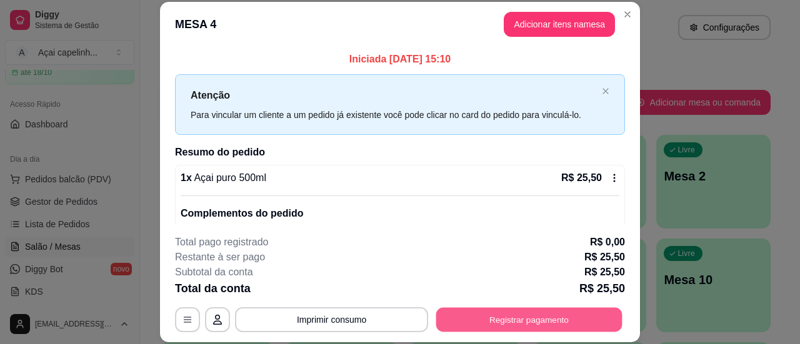
click at [509, 325] on button "Registrar pagamento" at bounding box center [529, 320] width 186 height 24
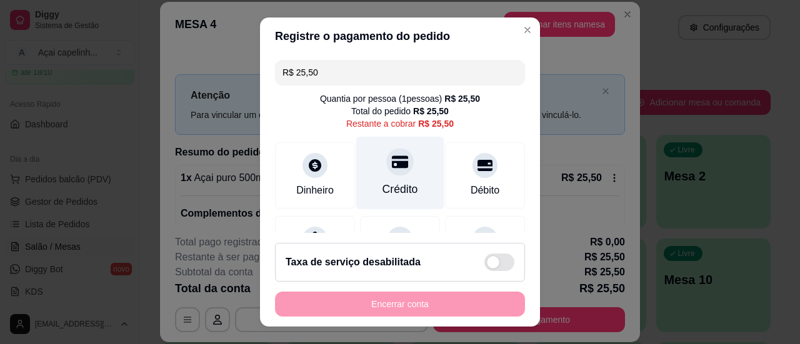
click at [398, 198] on div "Crédito" at bounding box center [400, 172] width 88 height 73
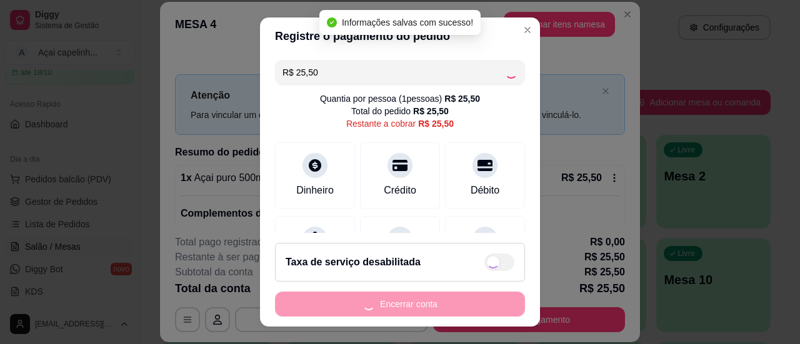
type input "R$ 0,00"
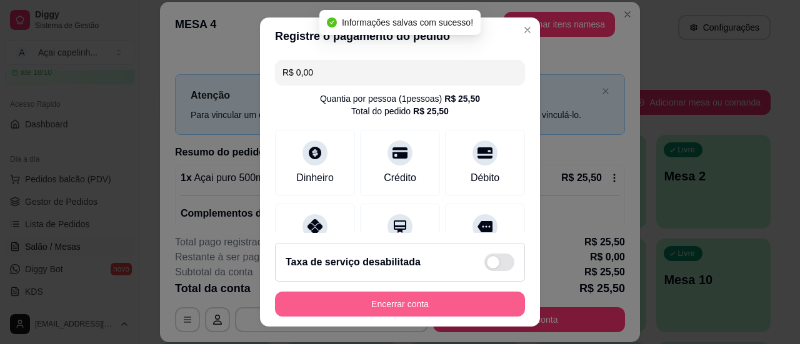
click at [426, 301] on button "Encerrar conta" at bounding box center [400, 304] width 250 height 25
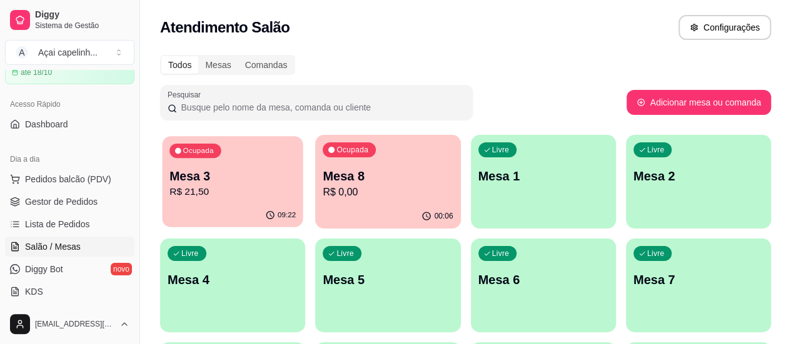
click at [235, 189] on p "R$ 21,50" at bounding box center [232, 192] width 126 height 14
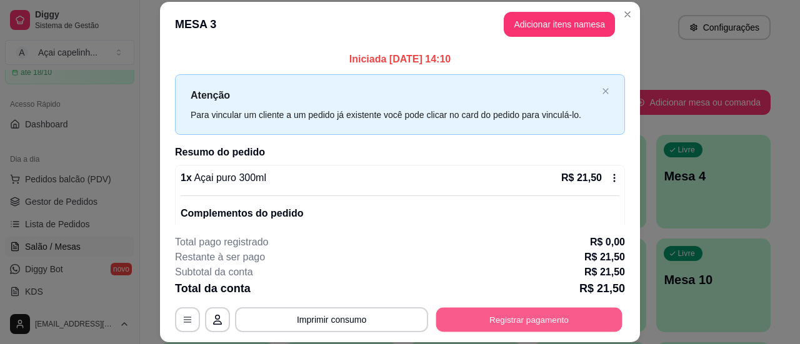
click at [461, 309] on button "Registrar pagamento" at bounding box center [529, 320] width 186 height 24
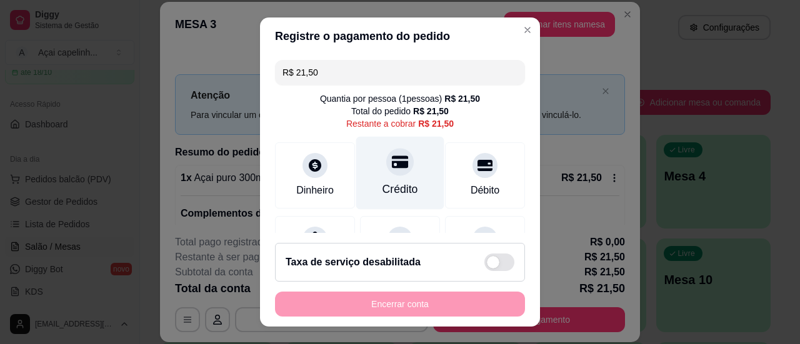
scroll to position [125, 0]
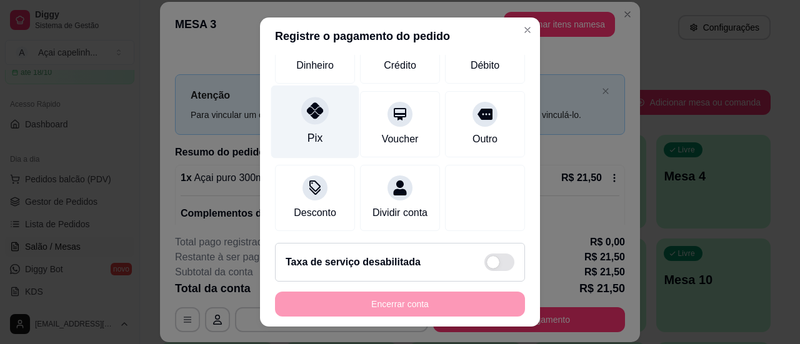
click at [305, 121] on div at bounding box center [315, 111] width 28 height 28
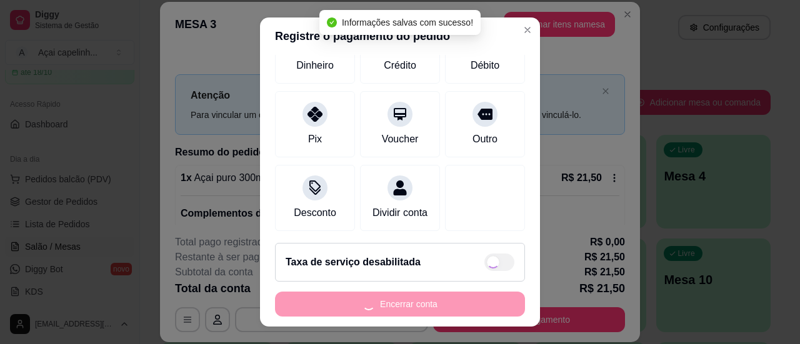
type input "R$ 0,00"
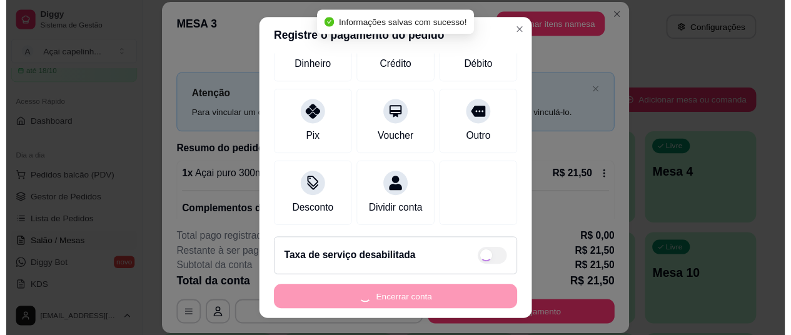
scroll to position [113, 0]
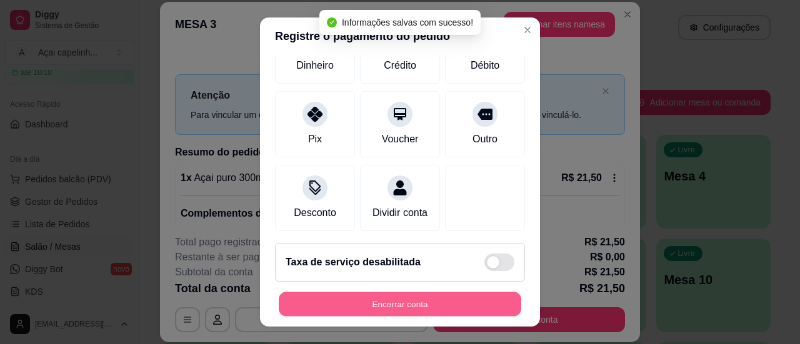
click at [391, 308] on button "Encerrar conta" at bounding box center [400, 305] width 243 height 24
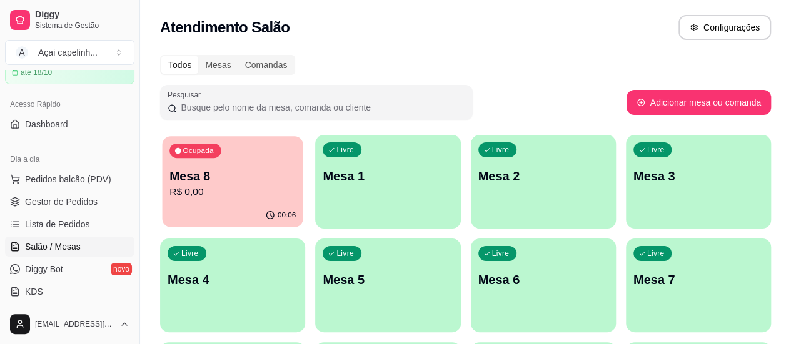
click at [238, 195] on p "R$ 0,00" at bounding box center [232, 192] width 126 height 14
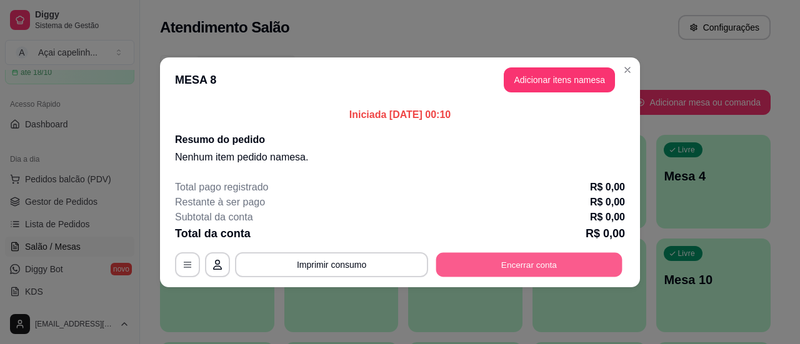
click at [473, 272] on button "Encerrar conta" at bounding box center [529, 265] width 186 height 24
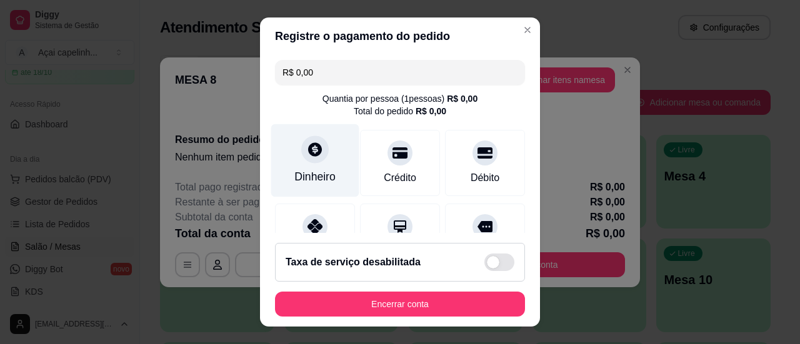
click at [301, 164] on div "Dinheiro" at bounding box center [315, 160] width 88 height 73
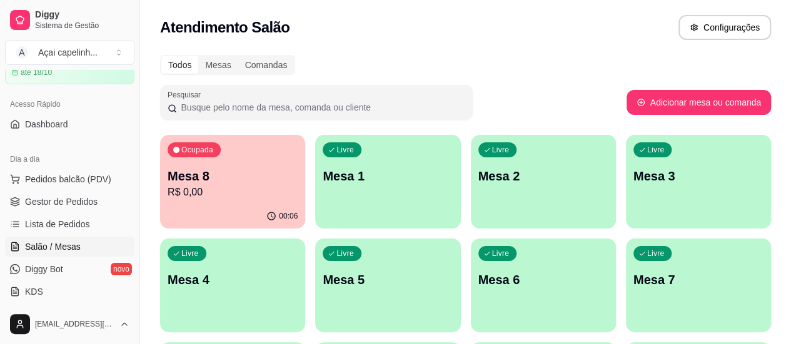
click at [208, 186] on p "R$ 0,00" at bounding box center [233, 192] width 130 height 15
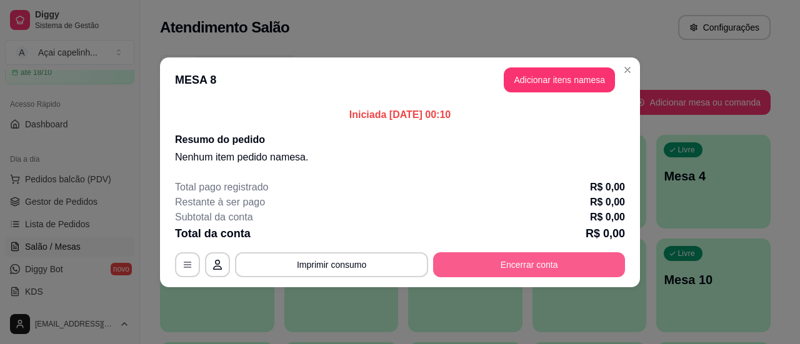
click at [476, 267] on button "Encerrar conta" at bounding box center [529, 265] width 192 height 25
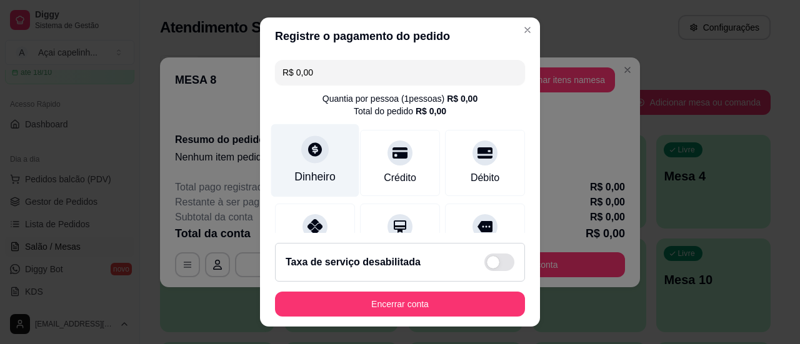
click at [290, 146] on div "Dinheiro" at bounding box center [315, 160] width 88 height 73
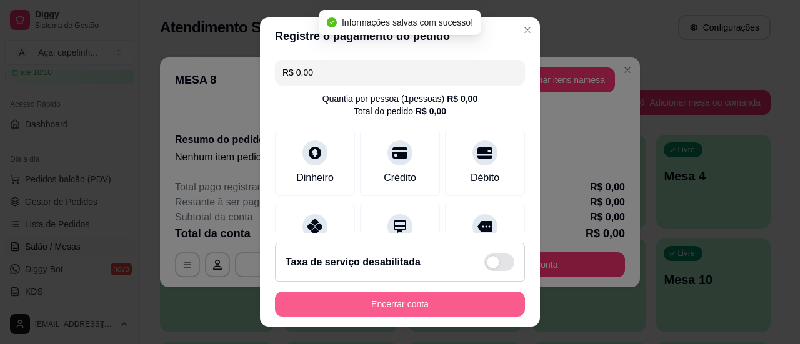
click at [410, 309] on button "Encerrar conta" at bounding box center [400, 304] width 250 height 25
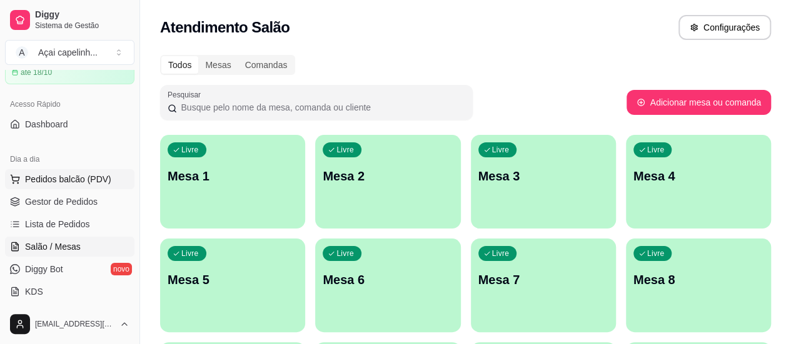
click at [73, 177] on span "Pedidos balcão (PDV)" at bounding box center [68, 179] width 86 height 13
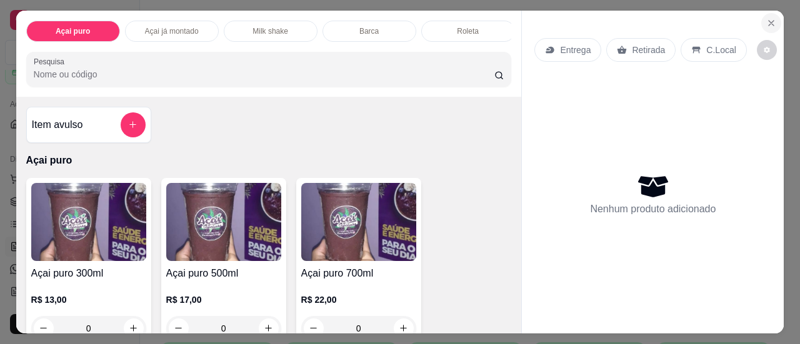
click at [769, 21] on icon "Close" at bounding box center [771, 23] width 5 height 5
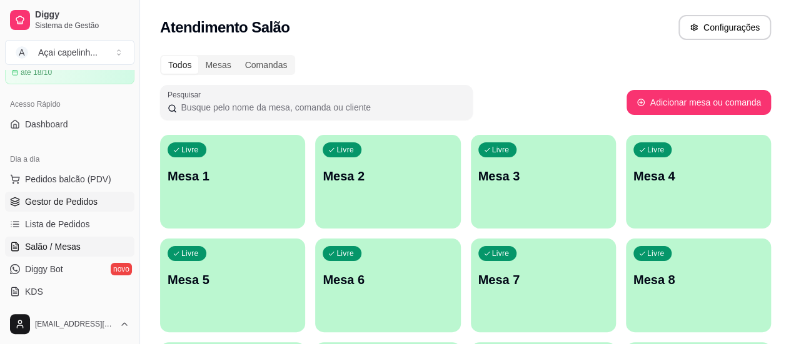
click at [54, 207] on link "Gestor de Pedidos" at bounding box center [69, 202] width 129 height 20
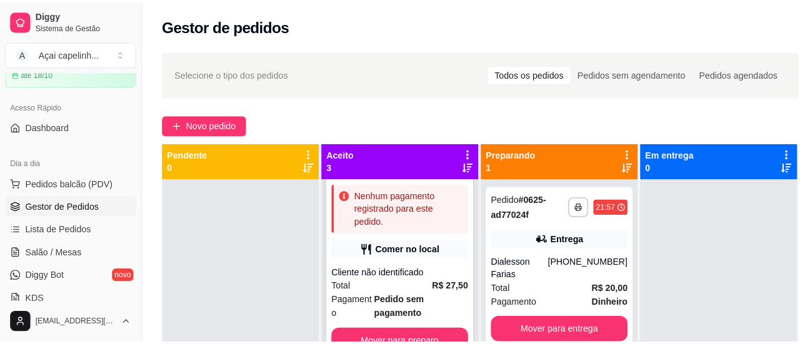
scroll to position [63, 0]
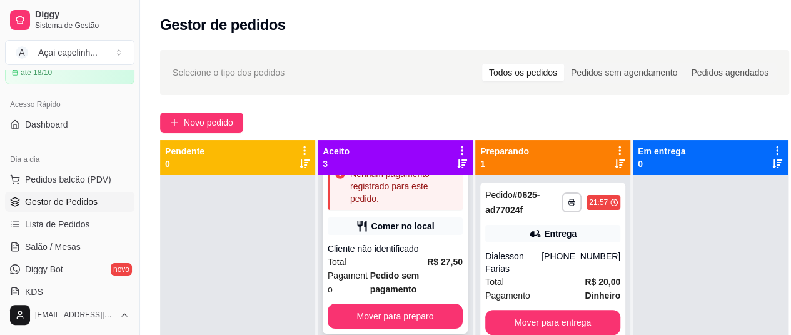
click at [411, 234] on div "Comer no local" at bounding box center [395, 227] width 135 height 18
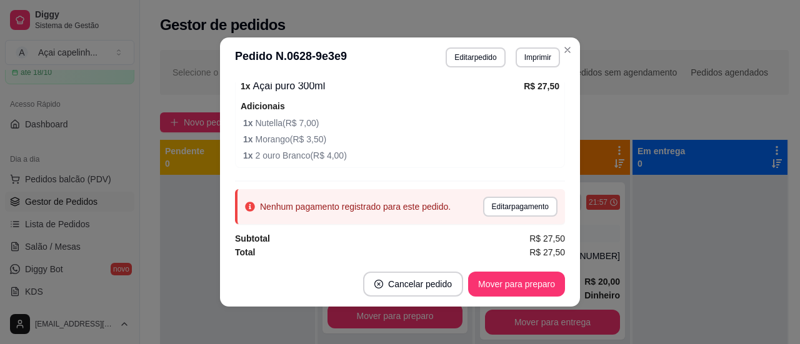
scroll to position [125, 0]
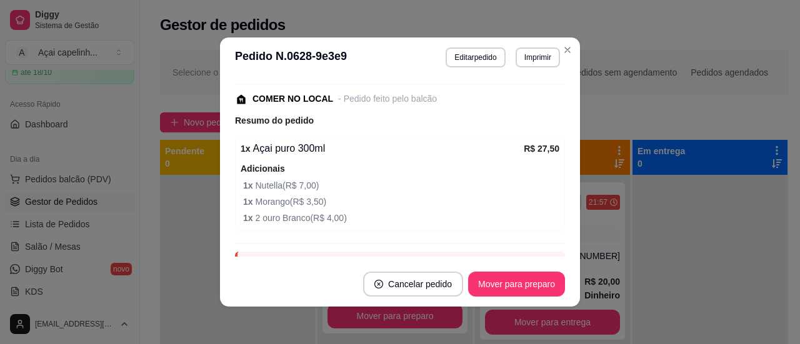
drag, startPoint x: 433, startPoint y: 167, endPoint x: 393, endPoint y: 174, distance: 40.1
click at [393, 174] on div "Adicionais 1 x Nutella ( R$ 7,00 ) 1 x Morango ( R$ 3,50 ) 1 x 2 ouro Branco ( …" at bounding box center [400, 193] width 319 height 64
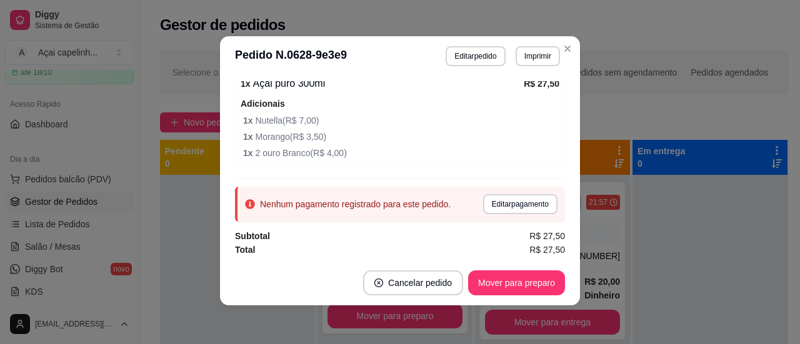
scroll to position [3, 0]
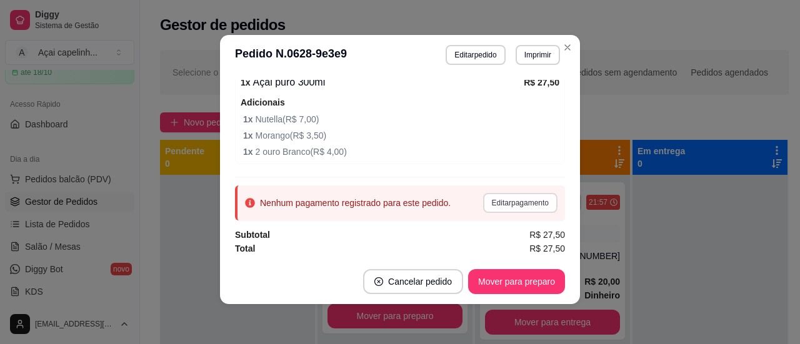
click at [503, 198] on button "Editar pagamento" at bounding box center [520, 203] width 74 height 20
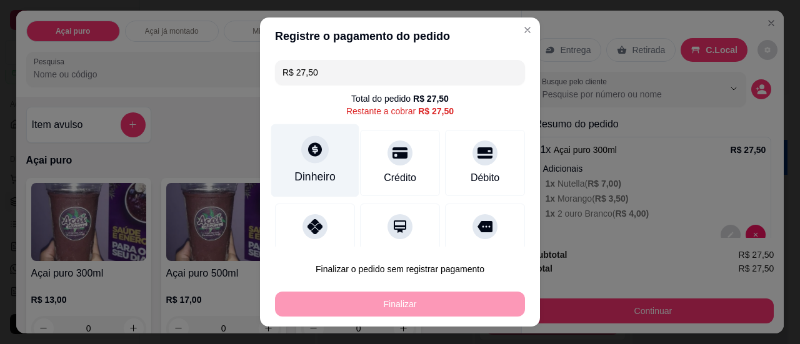
click at [324, 169] on div "Dinheiro" at bounding box center [314, 177] width 41 height 16
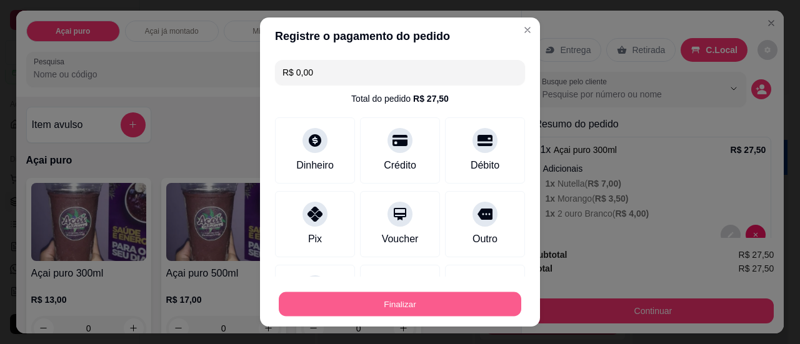
click at [433, 301] on button "Finalizar" at bounding box center [400, 305] width 243 height 24
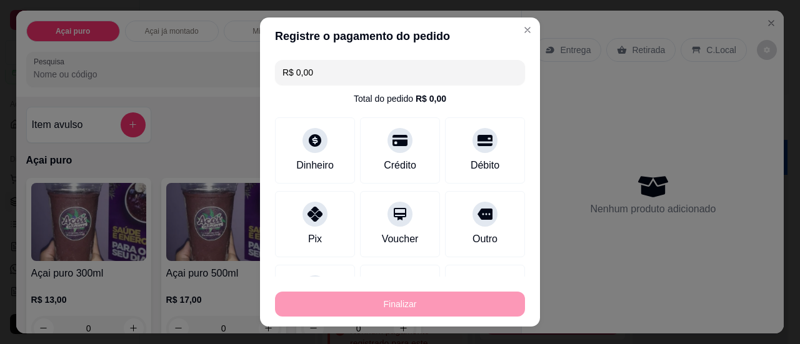
type input "-R$ 27,50"
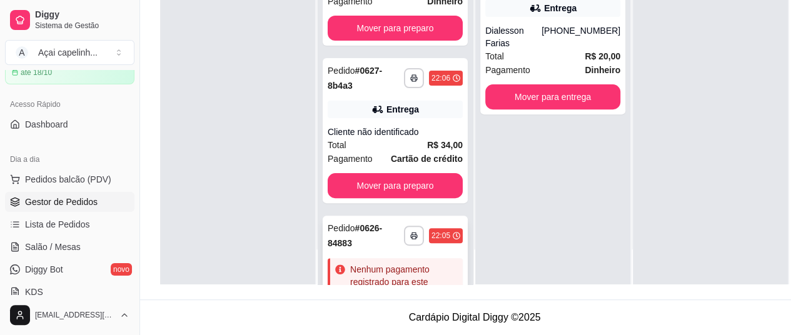
scroll to position [21, 0]
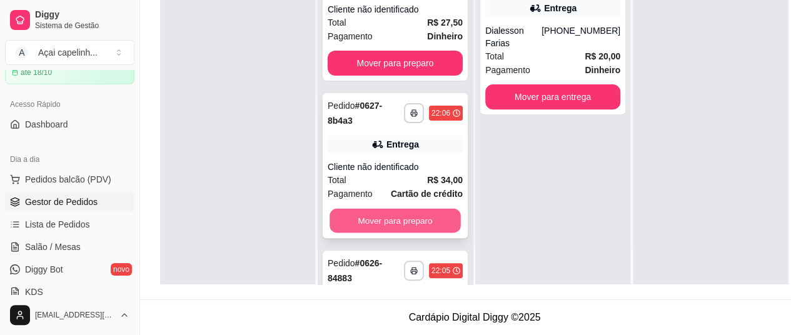
click at [386, 209] on button "Mover para preparo" at bounding box center [394, 221] width 131 height 24
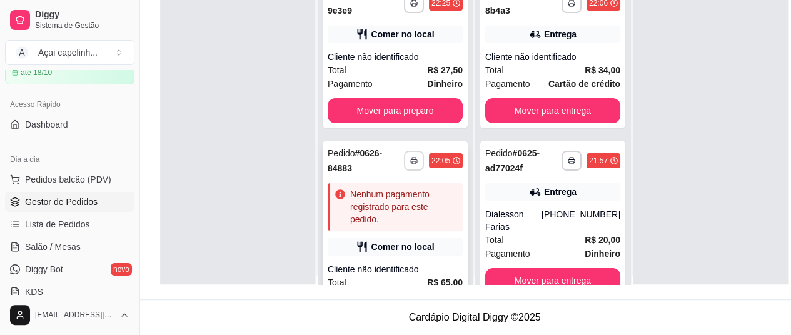
scroll to position [0, 0]
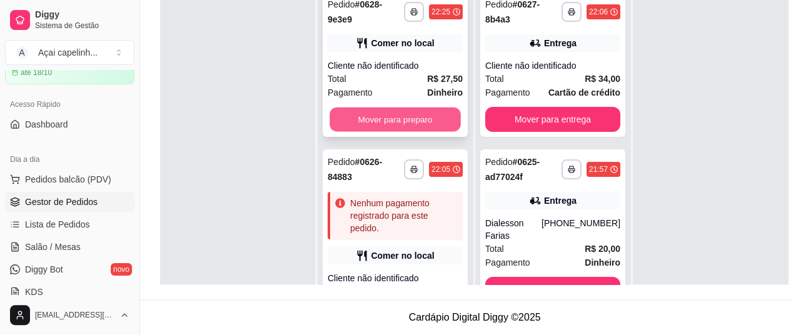
click at [401, 115] on button "Mover para preparo" at bounding box center [394, 120] width 131 height 24
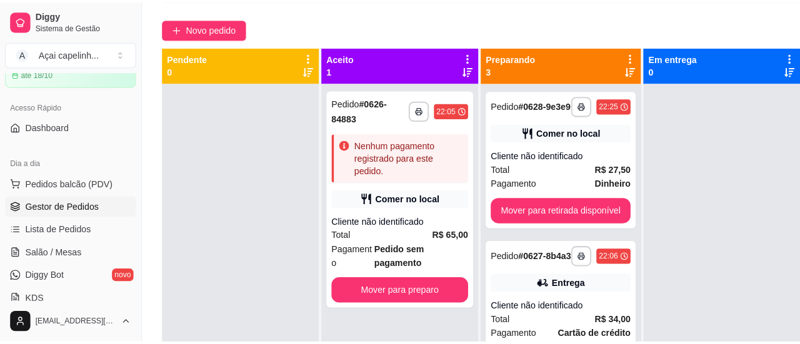
scroll to position [75, 0]
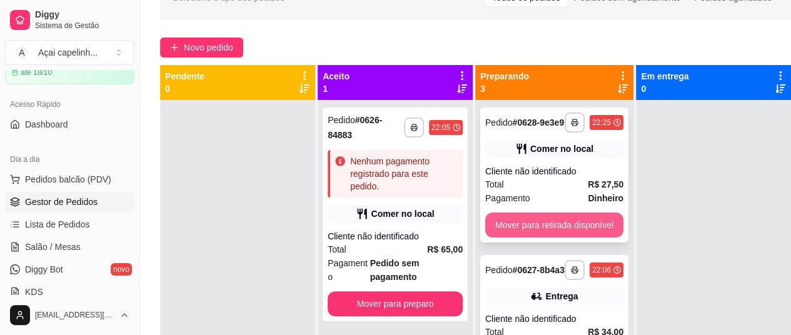
click at [565, 236] on button "Mover para retirada disponível" at bounding box center [554, 225] width 138 height 25
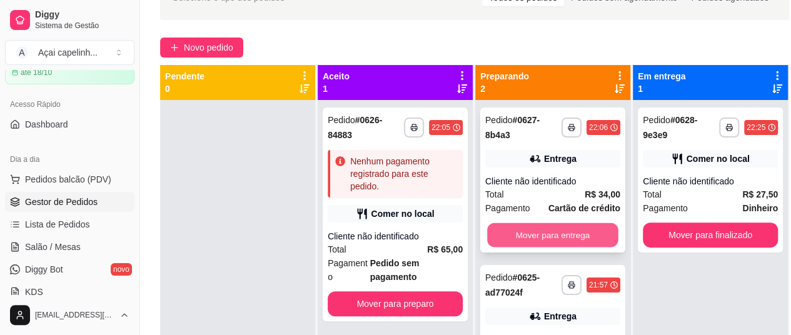
click at [565, 234] on button "Mover para entrega" at bounding box center [552, 235] width 131 height 24
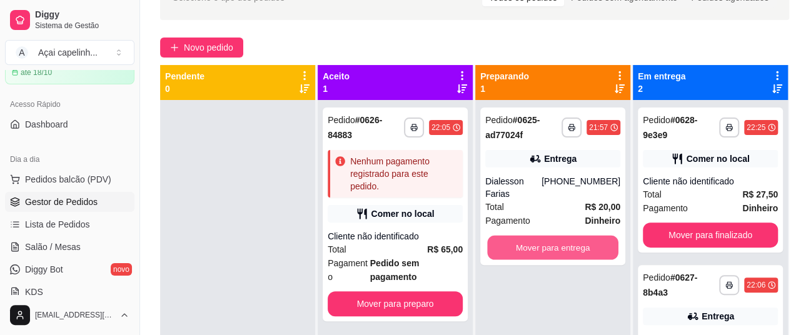
click at [565, 236] on button "Mover para entrega" at bounding box center [552, 248] width 131 height 24
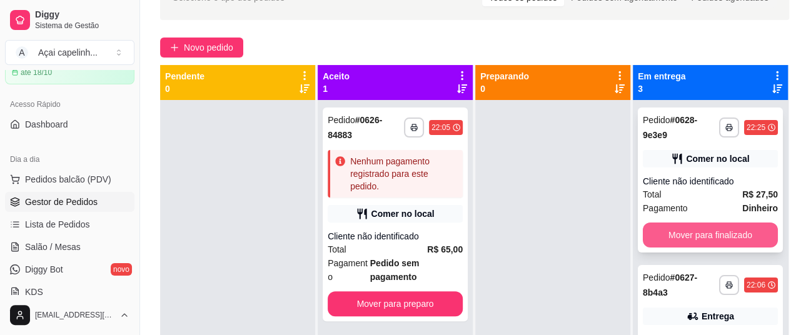
click at [663, 228] on button "Mover para finalizado" at bounding box center [710, 235] width 135 height 25
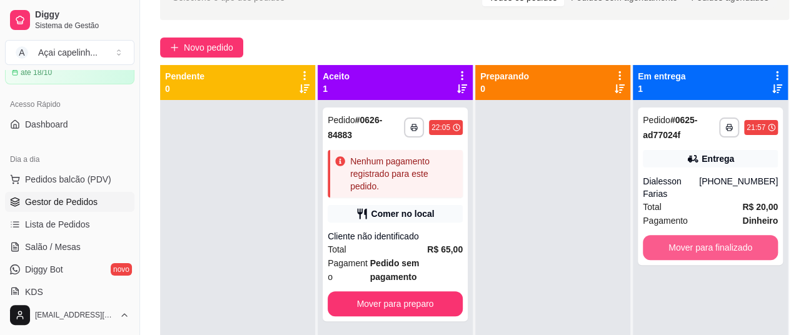
click at [663, 235] on button "Mover para finalizado" at bounding box center [710, 247] width 135 height 25
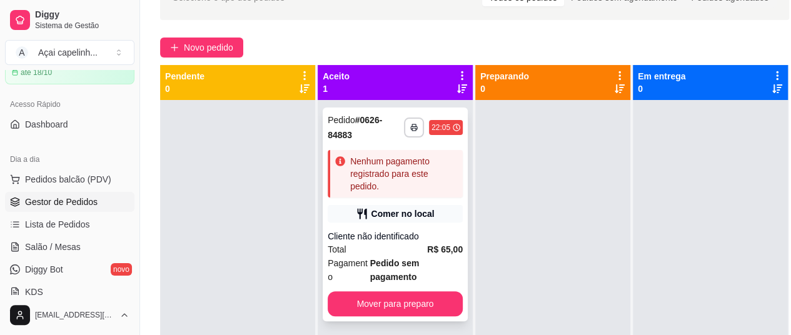
click at [410, 246] on div "Total R$ 65,00" at bounding box center [395, 250] width 135 height 14
click at [424, 228] on div "**********" at bounding box center [395, 215] width 145 height 214
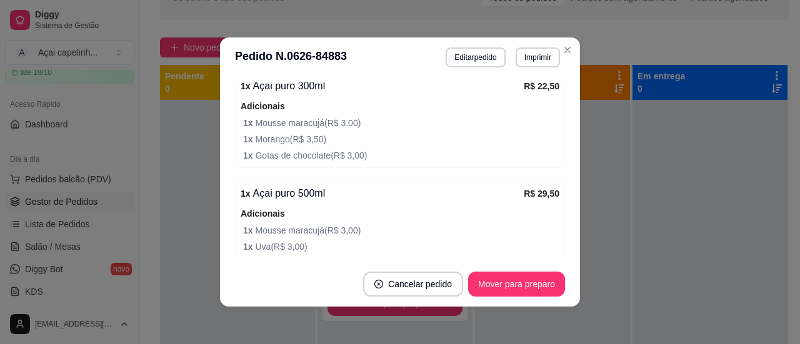
scroll to position [250, 0]
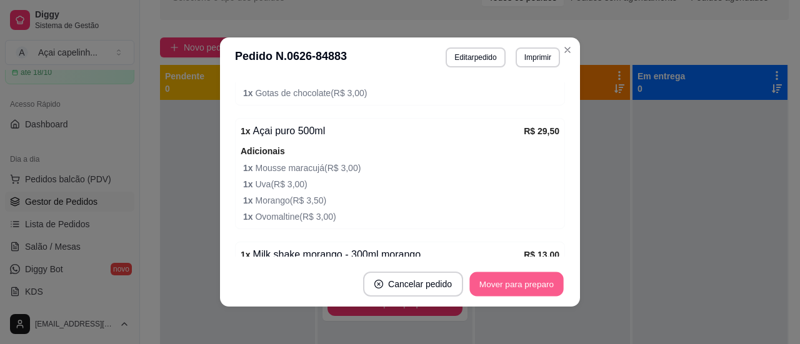
click at [492, 280] on button "Mover para preparo" at bounding box center [517, 285] width 94 height 24
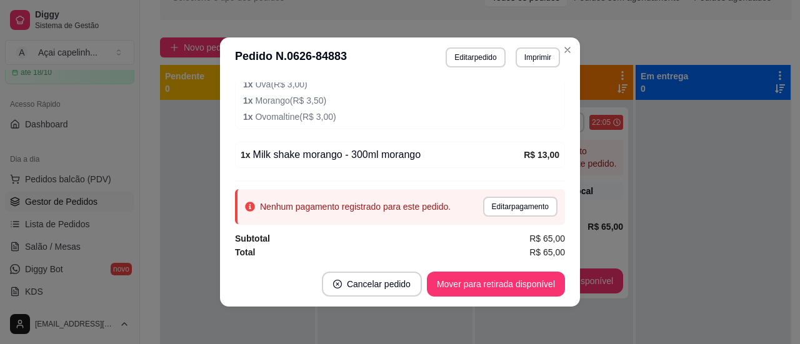
scroll to position [3, 0]
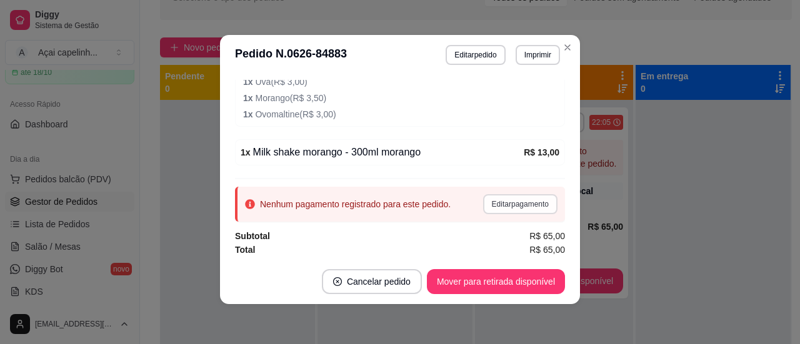
click at [500, 201] on button "Editar pagamento" at bounding box center [520, 204] width 74 height 20
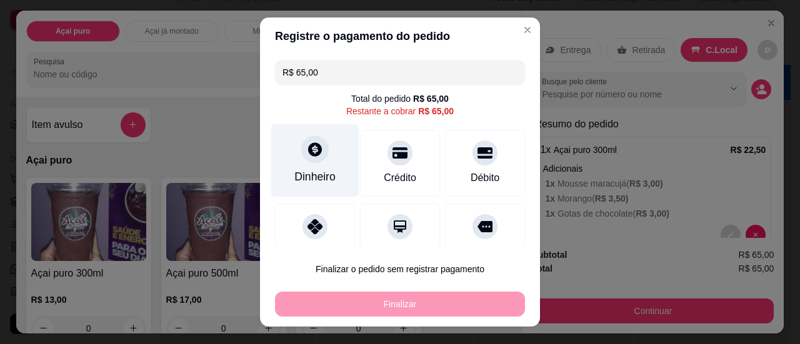
click at [318, 161] on div "Dinheiro" at bounding box center [315, 160] width 88 height 73
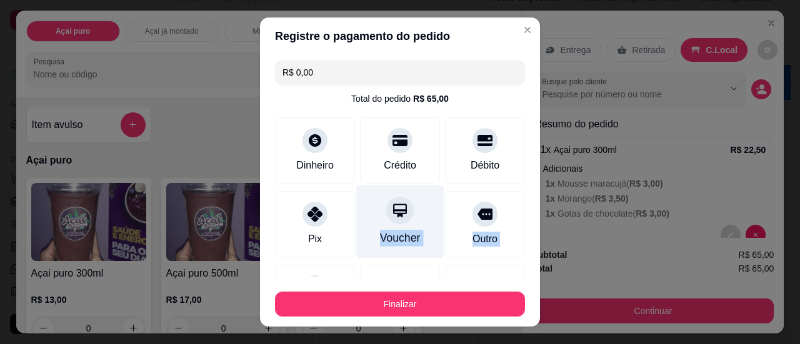
drag, startPoint x: 485, startPoint y: 230, endPoint x: 384, endPoint y: 254, distance: 104.2
click at [384, 254] on div "Pix Voucher Outro" at bounding box center [400, 224] width 250 height 66
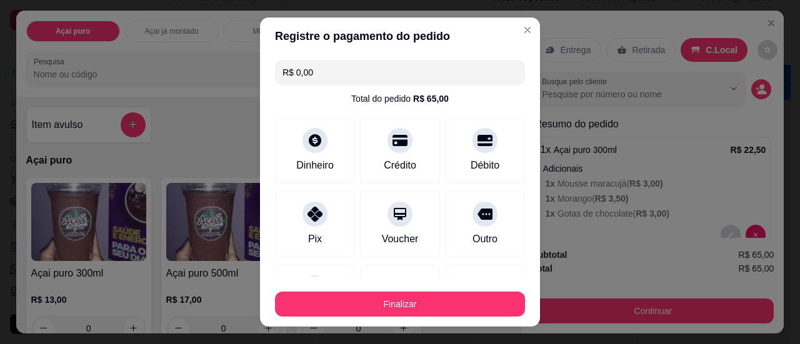
click at [328, 74] on input "R$ 0,00" at bounding box center [400, 72] width 235 height 25
click at [389, 176] on section "Registre o pagamento do pedido R$ 65,00 Total do pedido R$ 65,00 Dinheiro Crédi…" at bounding box center [400, 173] width 280 height 310
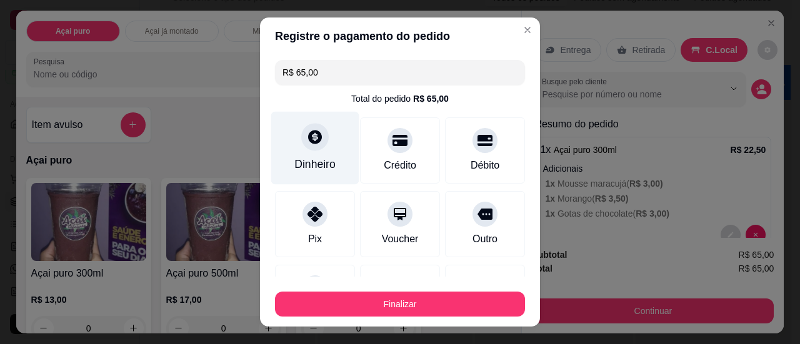
click at [315, 144] on icon at bounding box center [315, 137] width 16 height 16
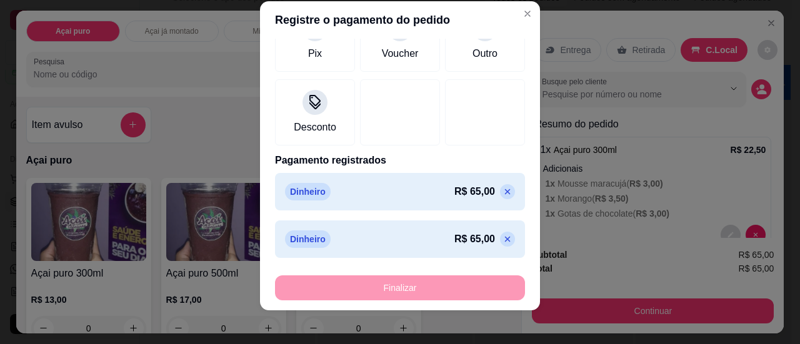
scroll to position [23, 0]
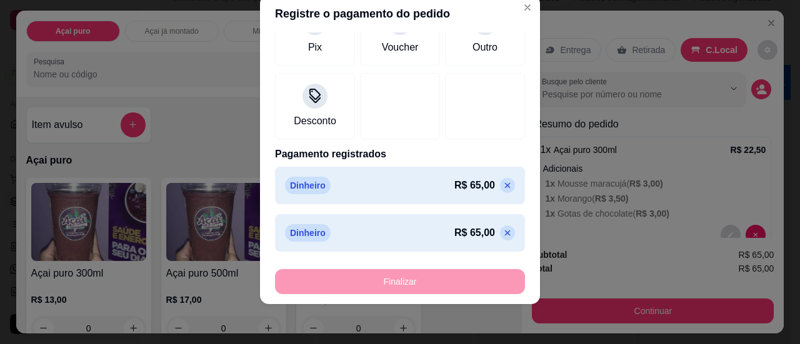
click at [503, 229] on icon at bounding box center [508, 233] width 10 height 10
type input "R$ 0,00"
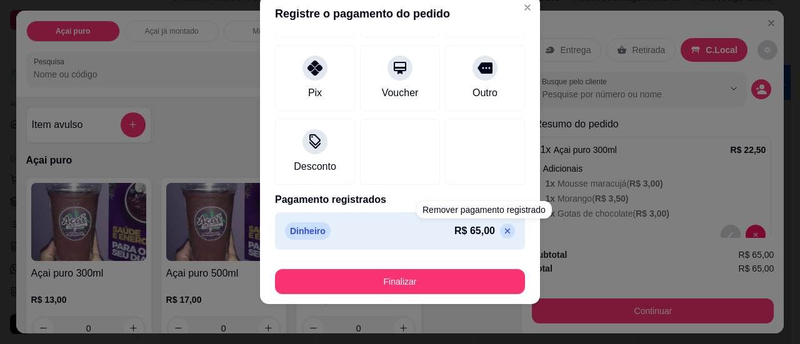
scroll to position [123, 0]
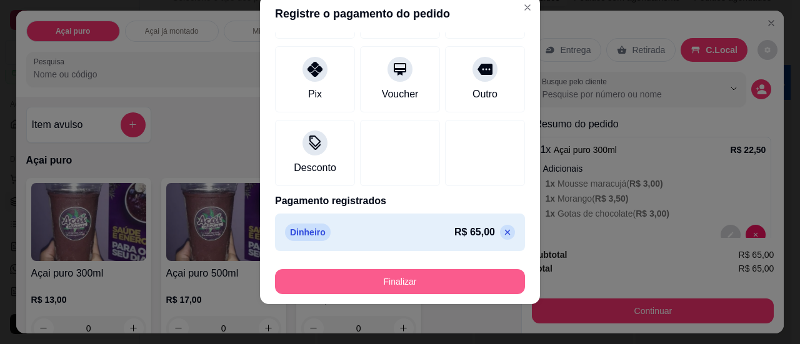
click at [443, 276] on button "Finalizar" at bounding box center [400, 281] width 250 height 25
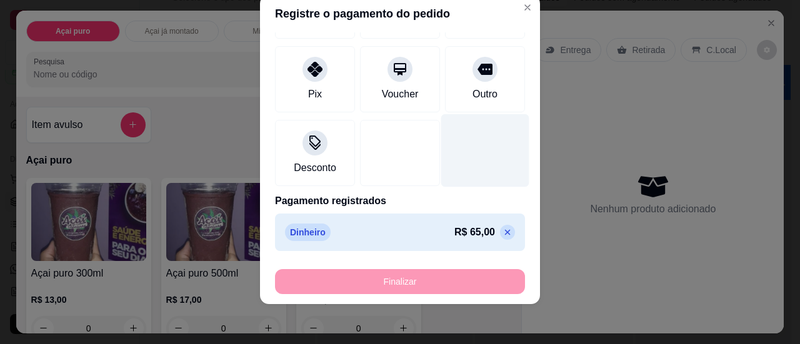
type input "0"
type input "-R$ 65,00"
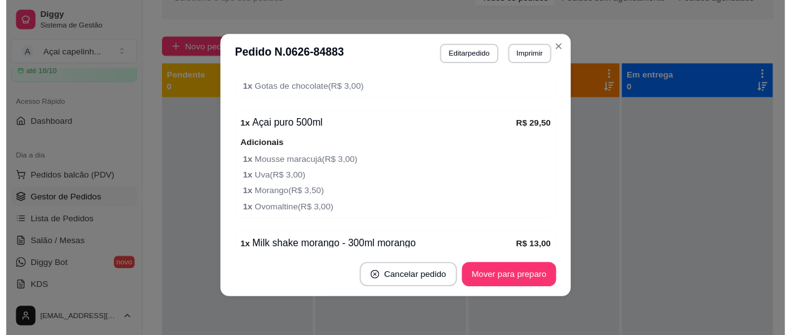
scroll to position [404, 0]
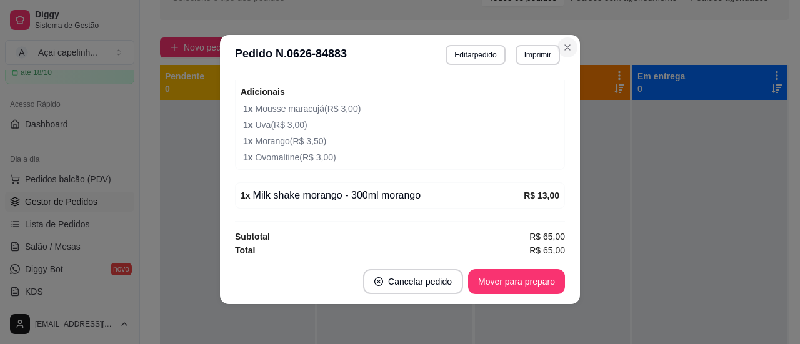
click at [510, 281] on section "**********" at bounding box center [400, 169] width 360 height 269
click at [509, 286] on button "Mover para preparo" at bounding box center [517, 282] width 94 height 24
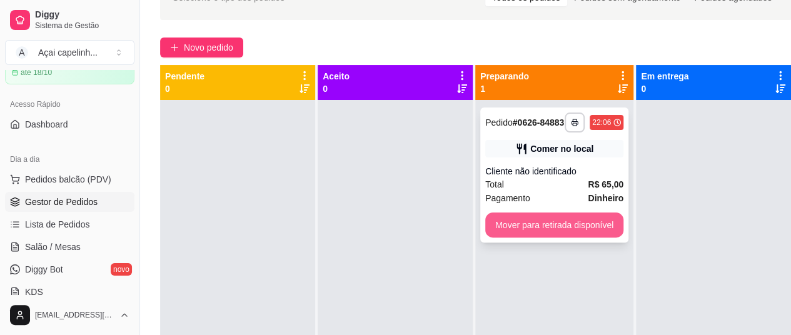
click at [580, 236] on button "Mover para retirada disponível" at bounding box center [554, 225] width 138 height 25
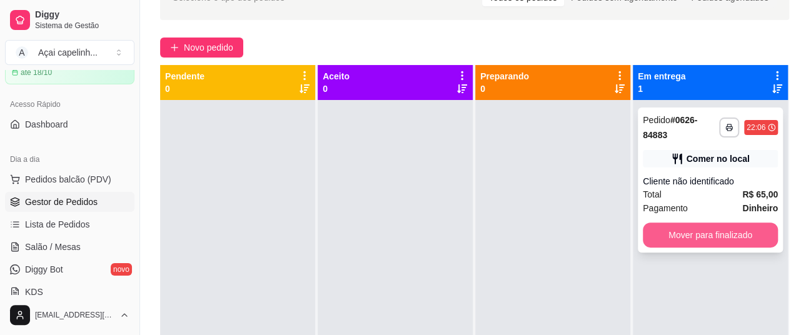
click at [709, 233] on button "Mover para finalizado" at bounding box center [710, 235] width 135 height 25
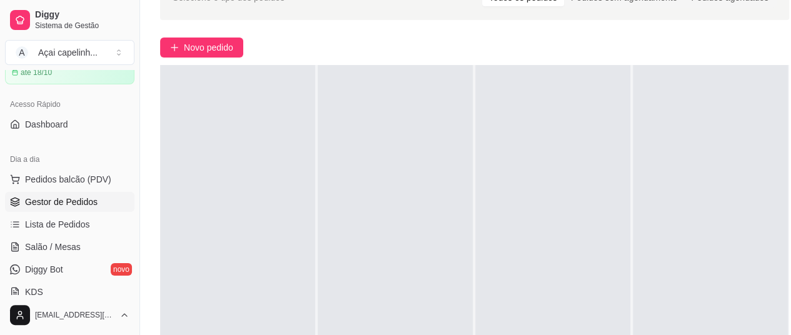
scroll to position [0, 0]
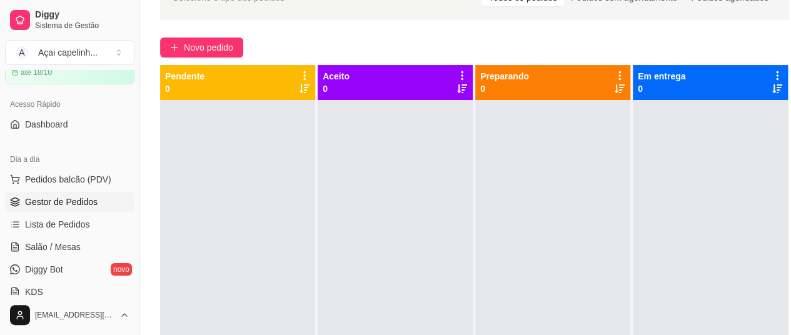
click at [767, 30] on div at bounding box center [659, 172] width 263 height 344
click at [773, 26] on div at bounding box center [659, 172] width 263 height 344
click at [771, 27] on div at bounding box center [659, 172] width 263 height 344
click at [764, 27] on div at bounding box center [659, 172] width 263 height 344
click at [770, 29] on div at bounding box center [659, 172] width 263 height 344
